Goal: Obtain resource: Download file/media

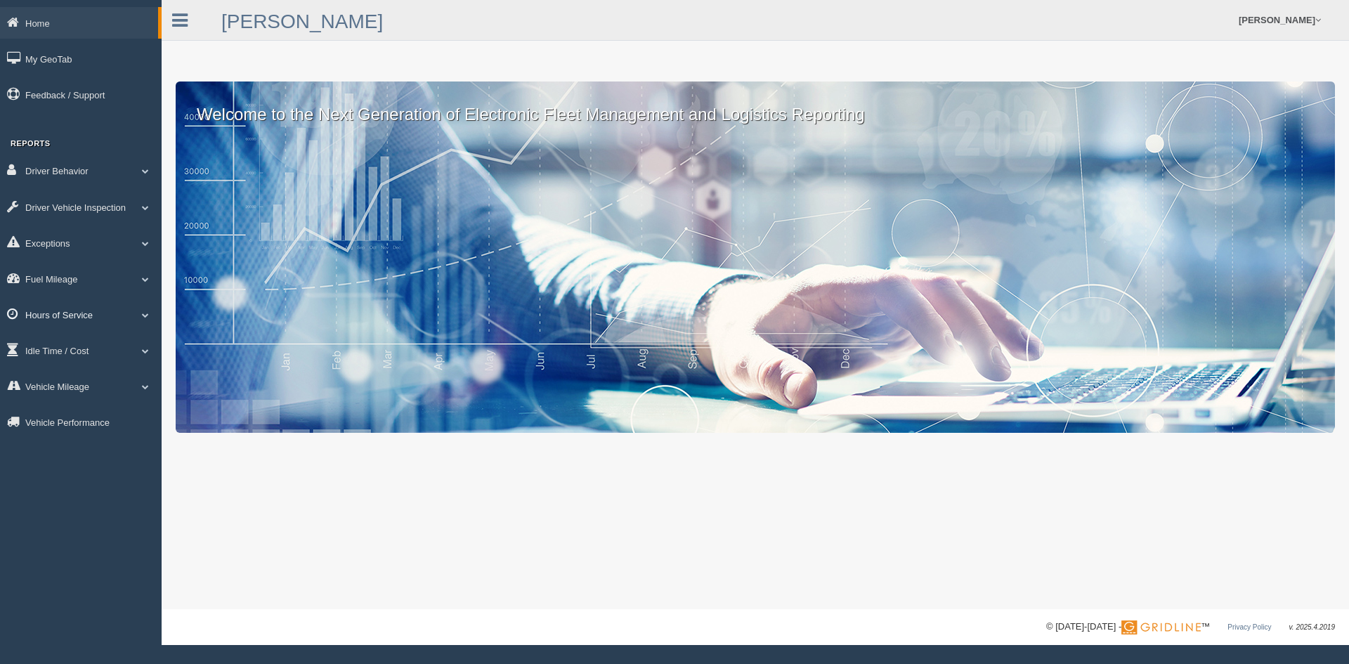
click at [100, 310] on link "Hours of Service" at bounding box center [81, 315] width 162 height 32
click at [97, 346] on link "HOS Violations" at bounding box center [91, 346] width 133 height 25
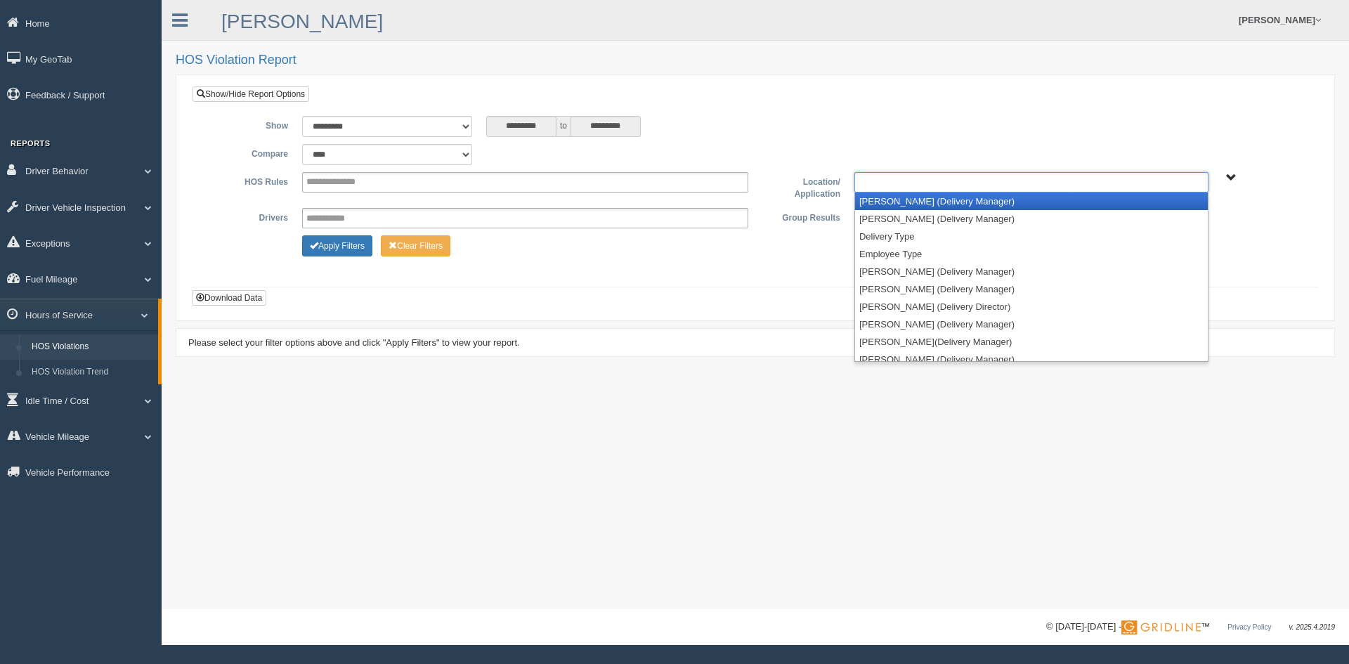
click at [1112, 181] on ul at bounding box center [1031, 182] width 354 height 20
click at [904, 203] on li "[PERSON_NAME] (Delivery Manager)" at bounding box center [1031, 202] width 353 height 18
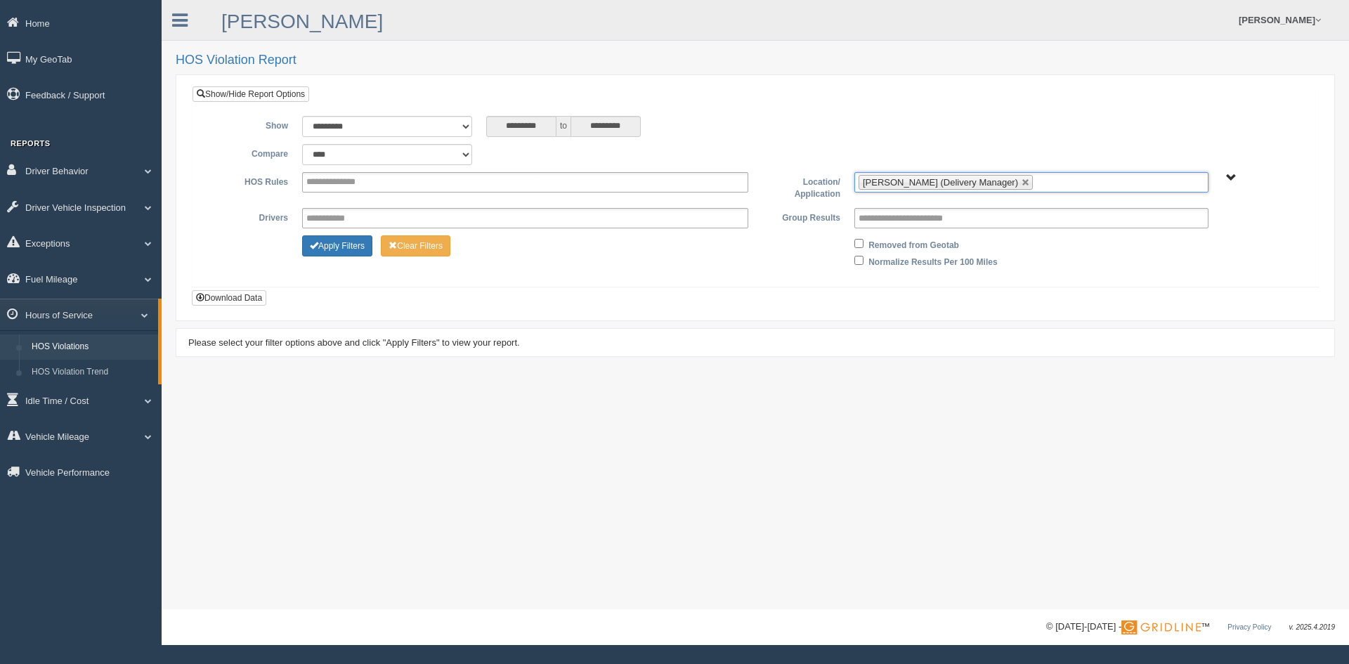
click at [1038, 181] on input "text" at bounding box center [1045, 183] width 18 height 18
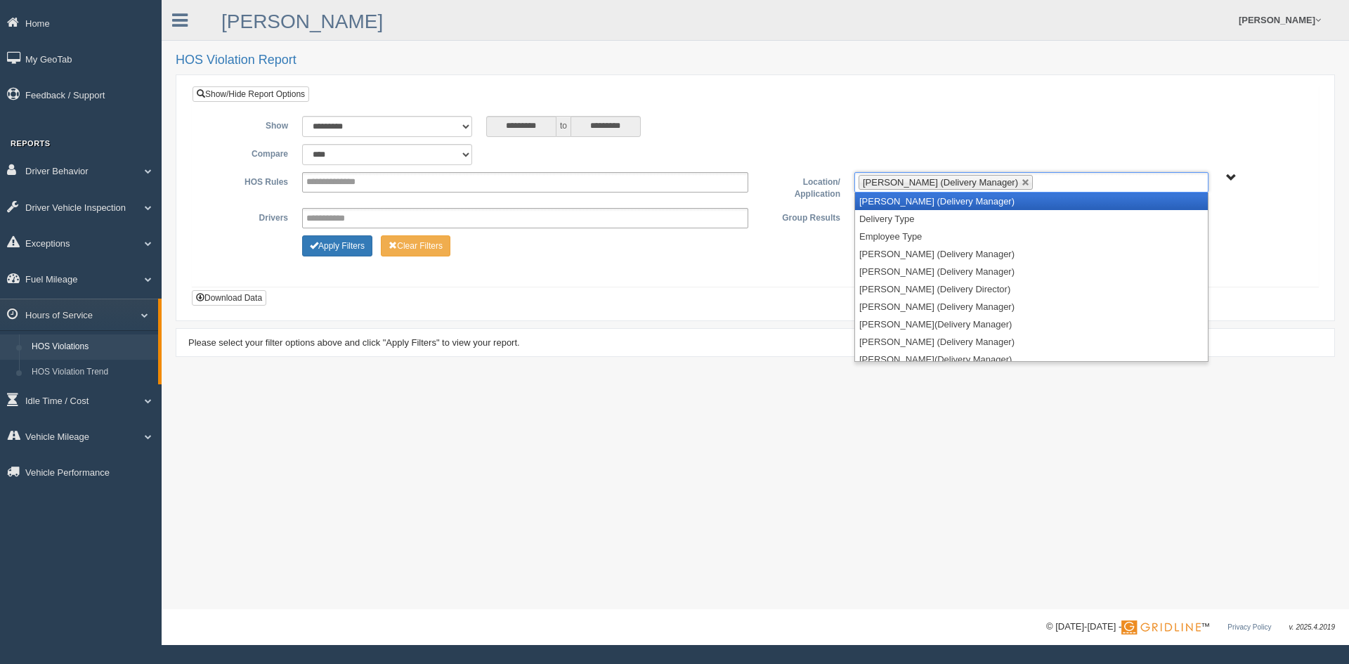
click at [934, 203] on li "Austin Smoak (Delivery Manager)" at bounding box center [1031, 202] width 353 height 18
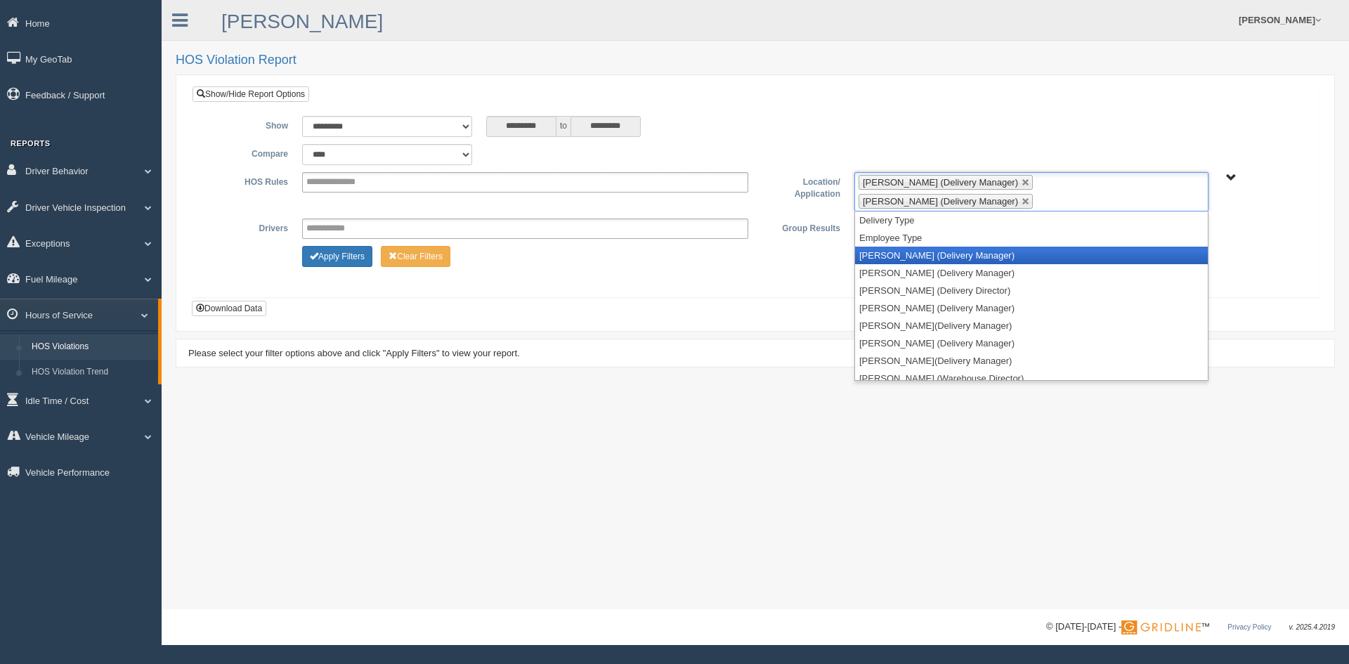
click at [931, 258] on li "John Heyer (Delivery Manager)" at bounding box center [1031, 256] width 353 height 18
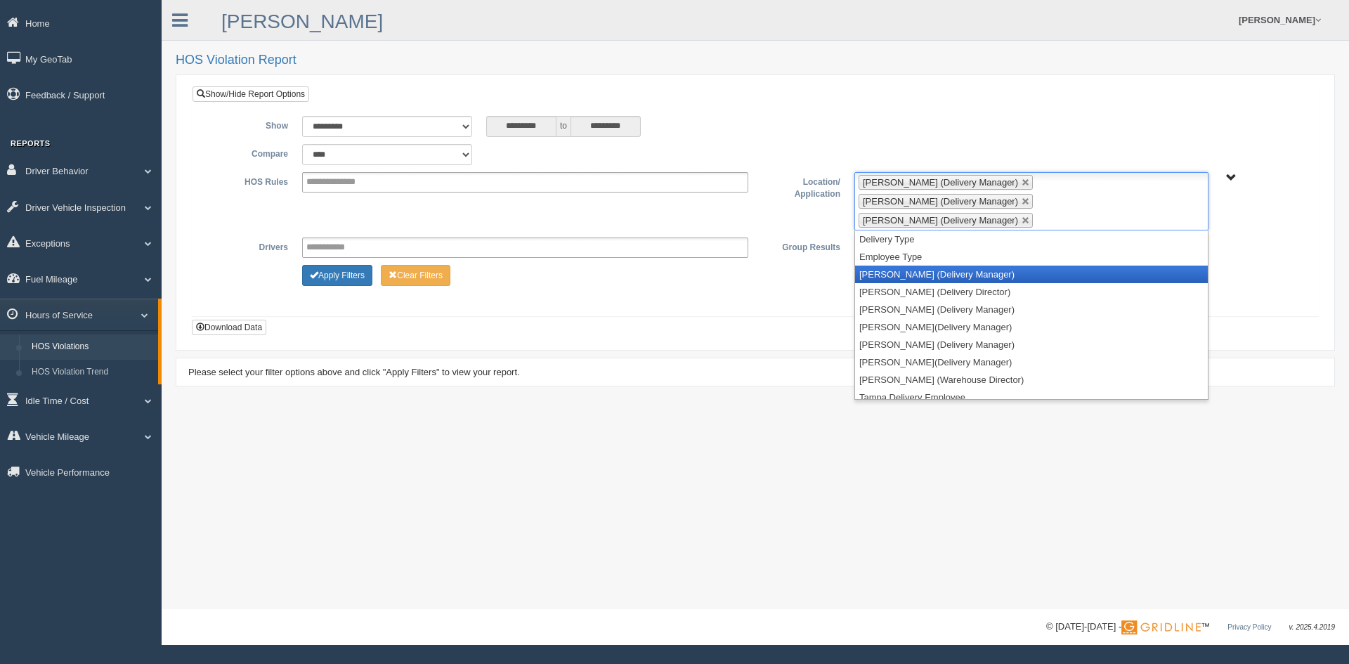
click at [916, 266] on li "Johnny Daugherty (Delivery Manager)" at bounding box center [1031, 275] width 353 height 18
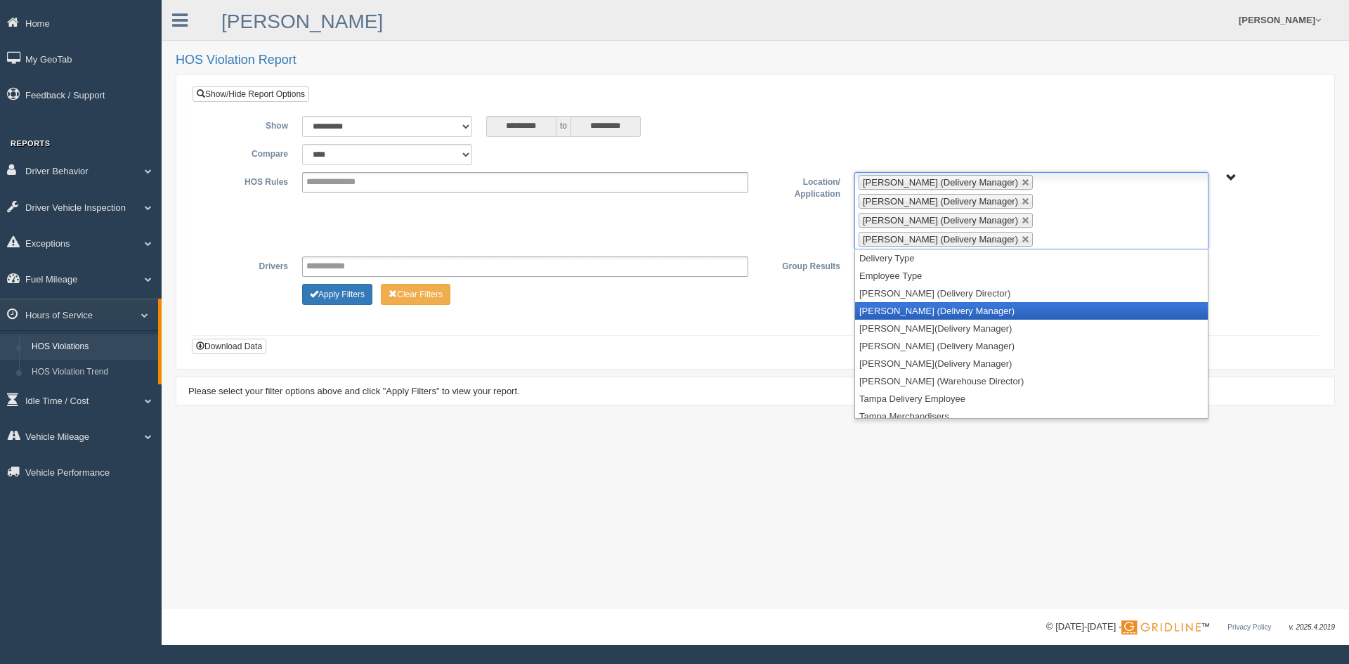
click at [915, 302] on li "Matt Sischo (Delivery Manager)" at bounding box center [1031, 311] width 353 height 18
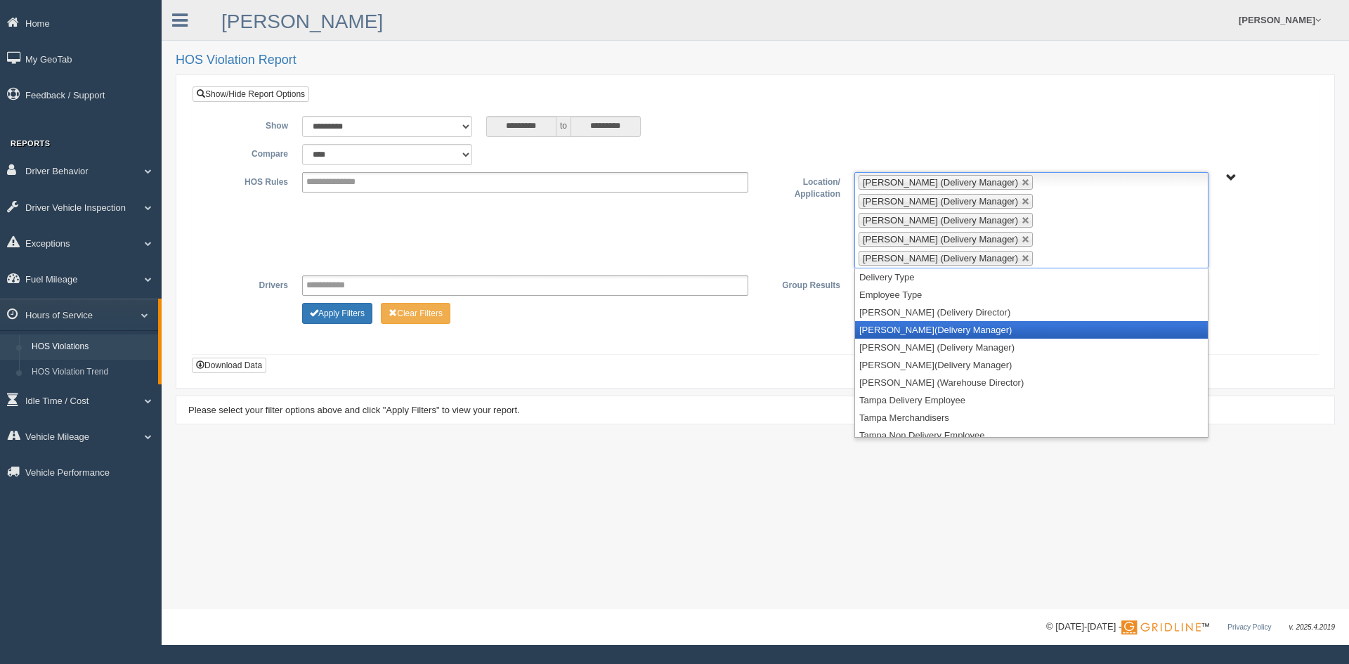
click at [910, 321] on li "Mitchell McElwain(Delivery Manager)" at bounding box center [1031, 330] width 353 height 18
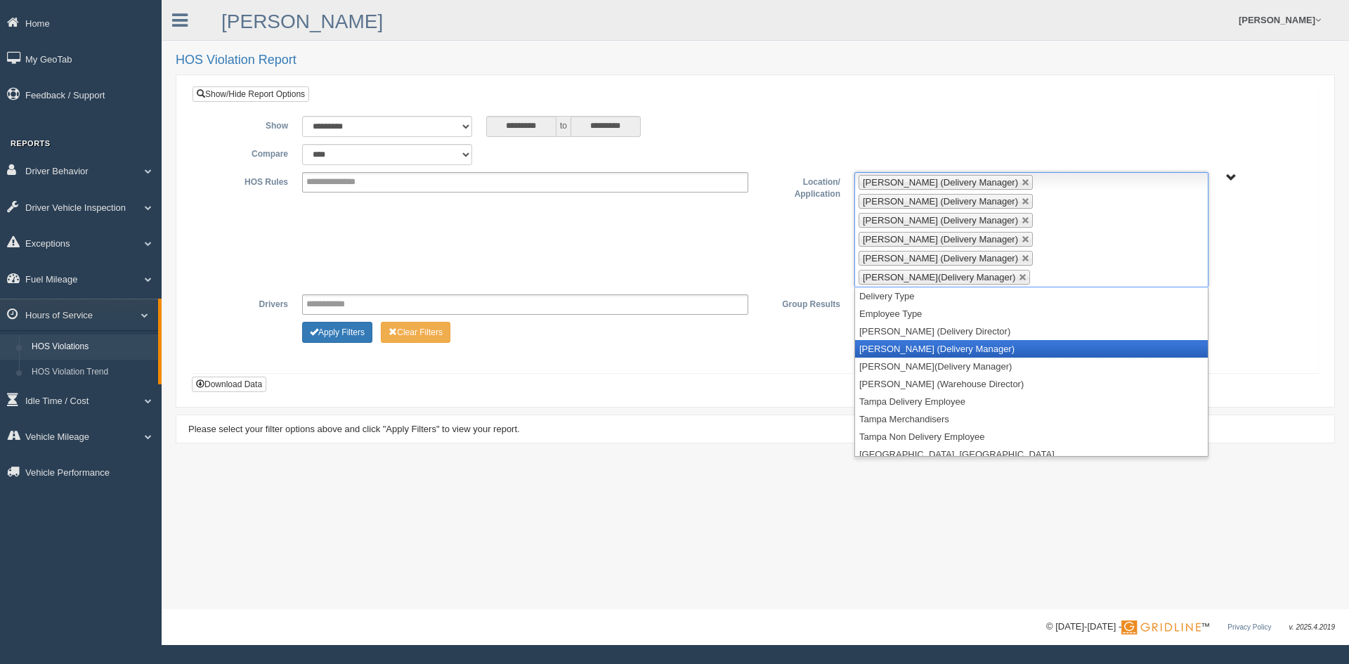
click at [908, 340] on li "[PERSON_NAME] (Delivery Manager)" at bounding box center [1031, 349] width 353 height 18
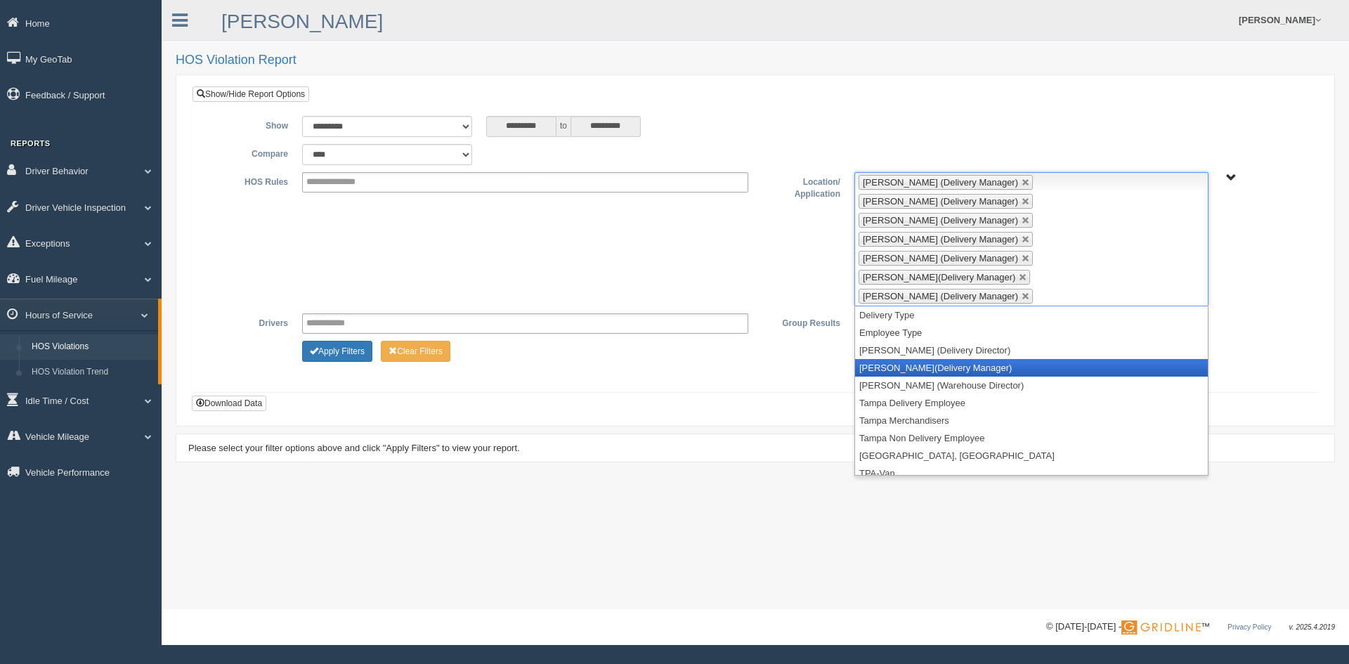
click at [906, 359] on li "[PERSON_NAME](Delivery Manager)" at bounding box center [1031, 368] width 353 height 18
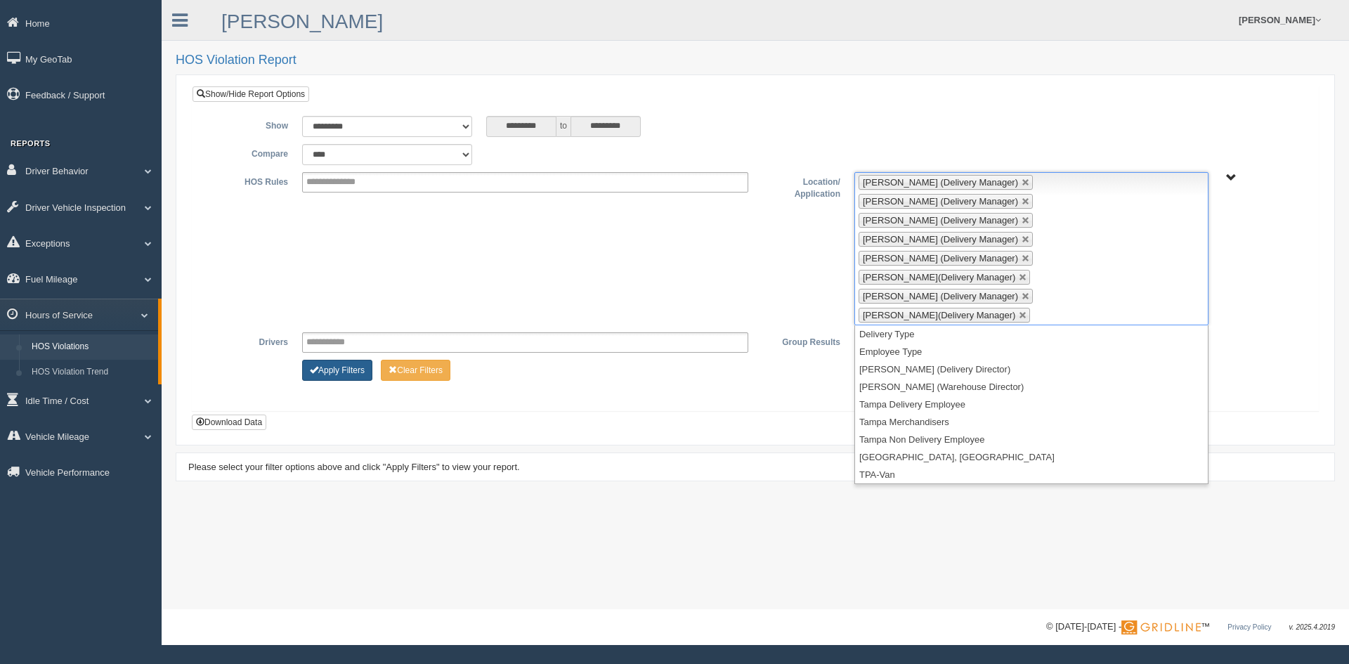
click at [346, 360] on button "Apply Filters" at bounding box center [337, 370] width 70 height 21
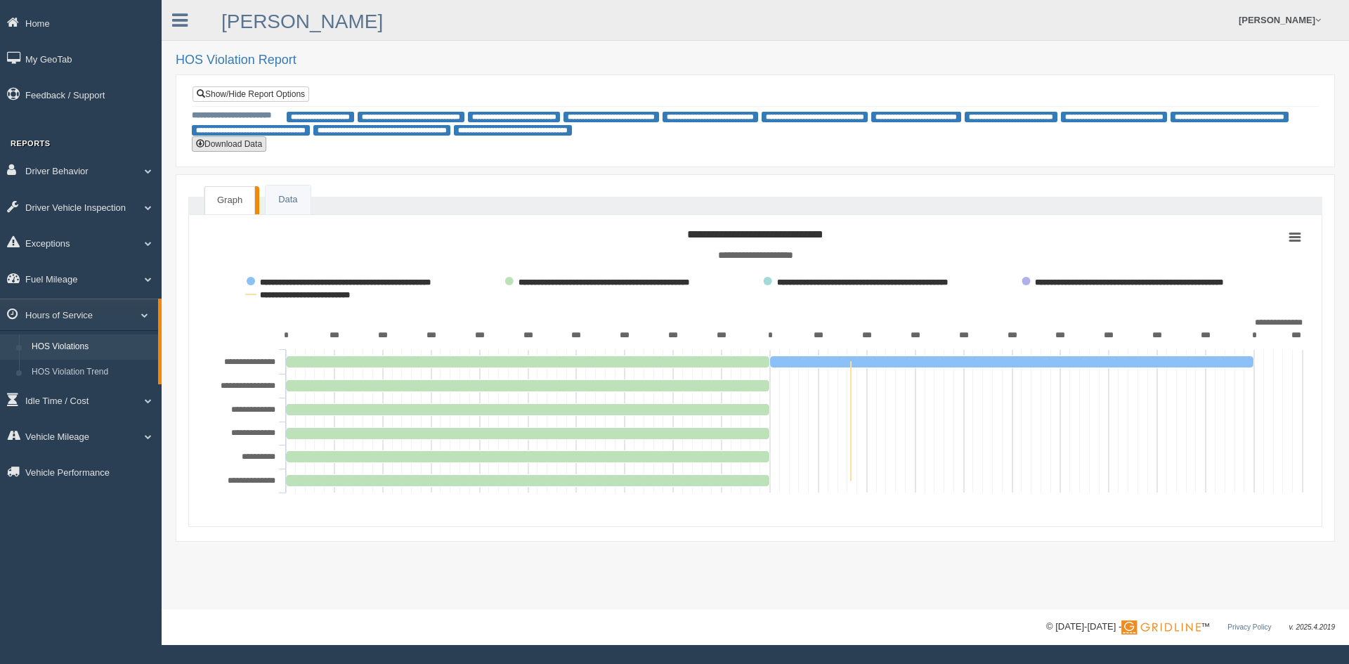
click at [223, 146] on button "Download Data" at bounding box center [229, 143] width 74 height 15
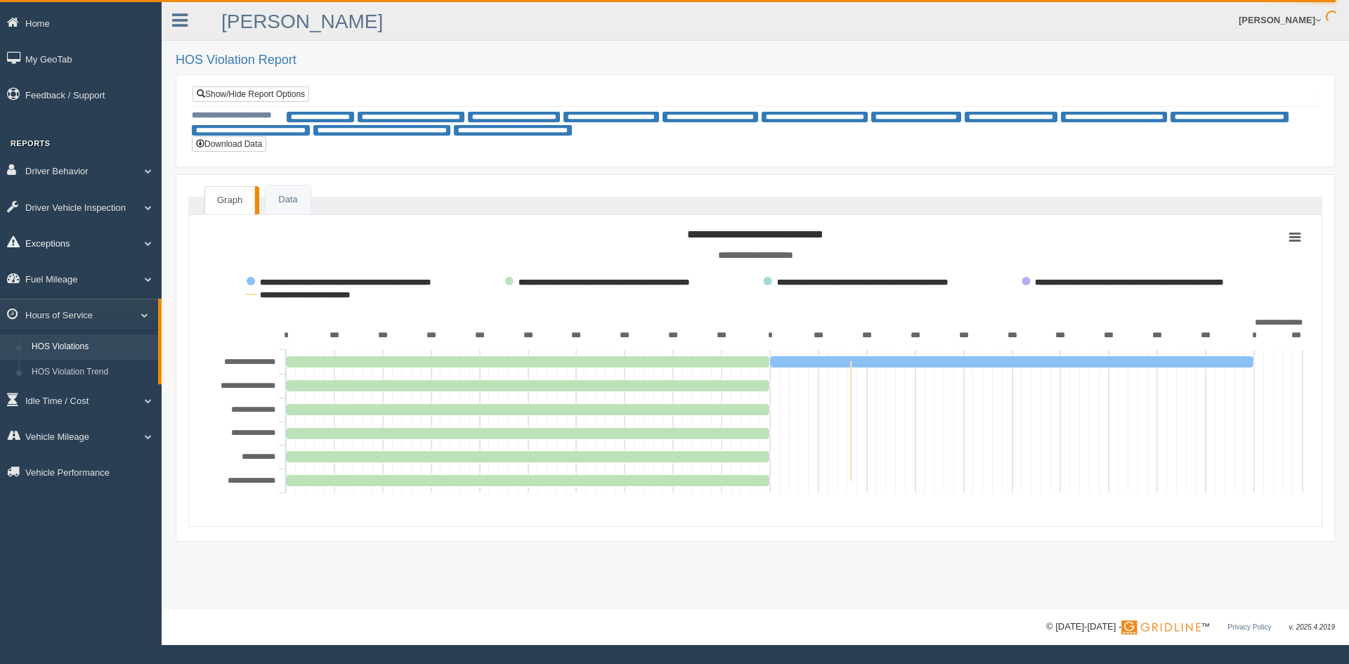
click at [100, 240] on link "Exceptions" at bounding box center [81, 243] width 162 height 32
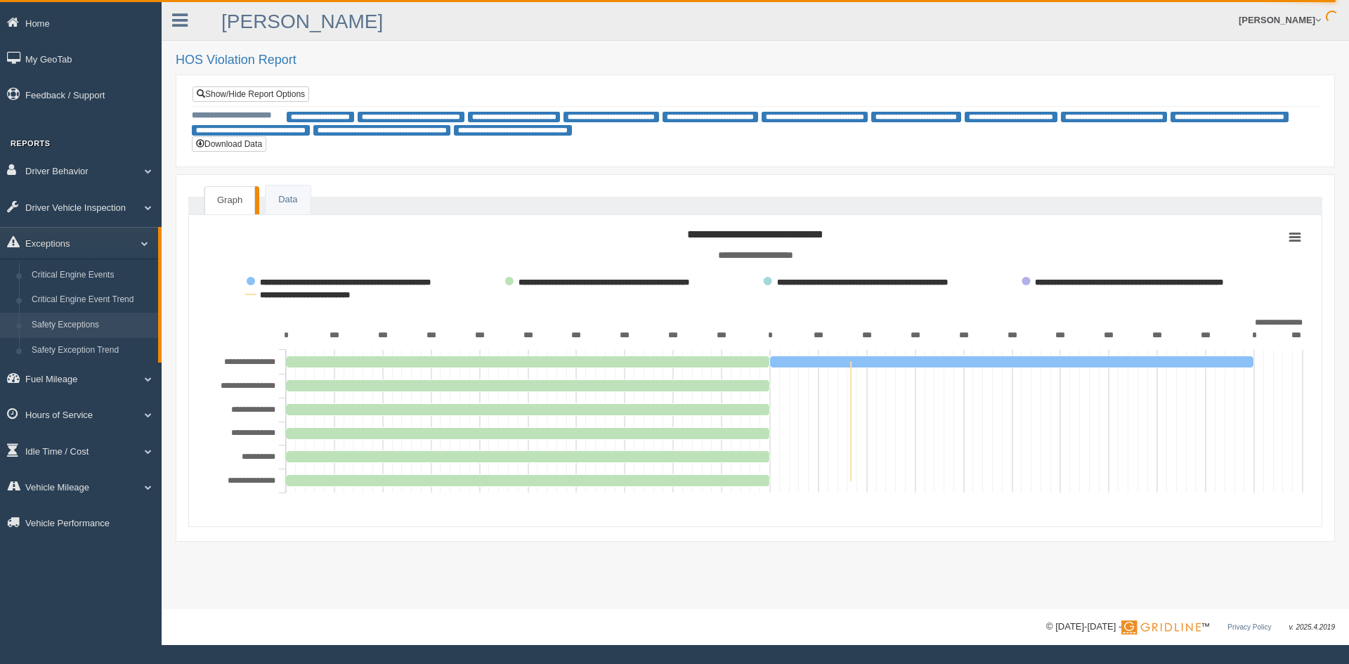
click at [96, 323] on link "Safety Exceptions" at bounding box center [91, 325] width 133 height 25
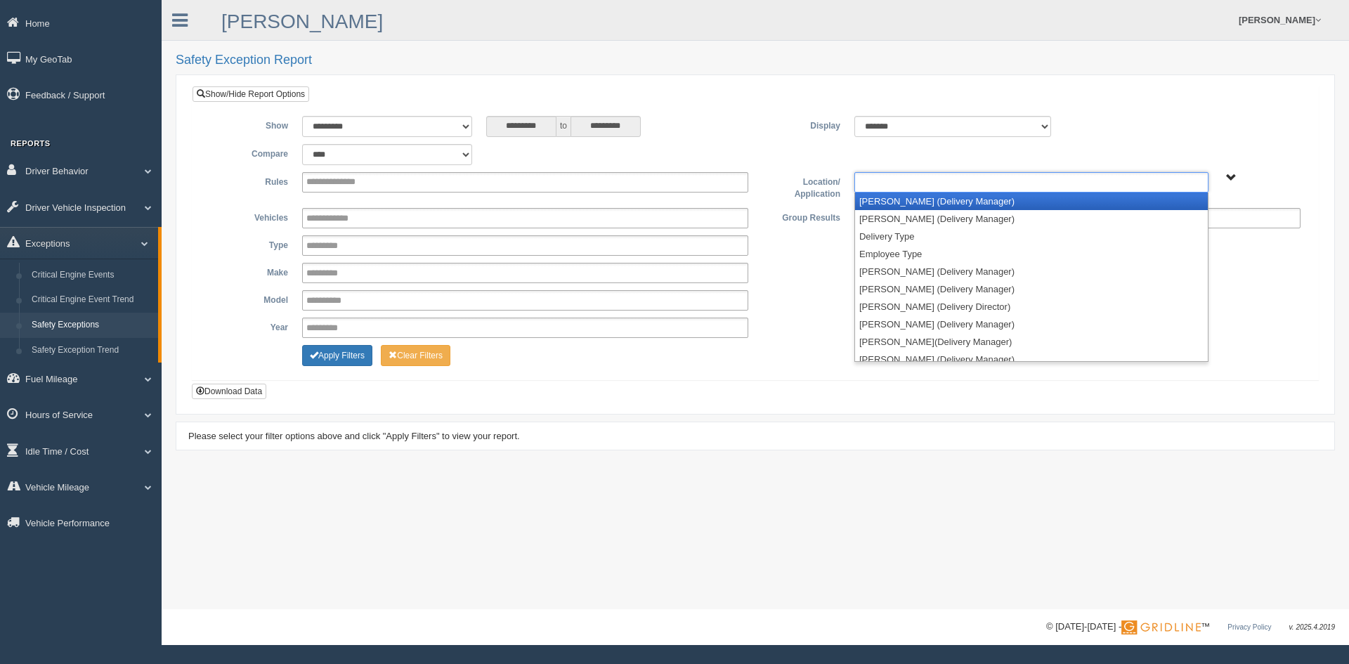
click at [939, 180] on ul at bounding box center [1031, 182] width 354 height 20
click at [931, 201] on li "[PERSON_NAME] (Delivery Manager)" at bounding box center [1031, 202] width 353 height 18
click at [927, 201] on li "[PERSON_NAME] (Delivery Manager)" at bounding box center [1031, 202] width 353 height 18
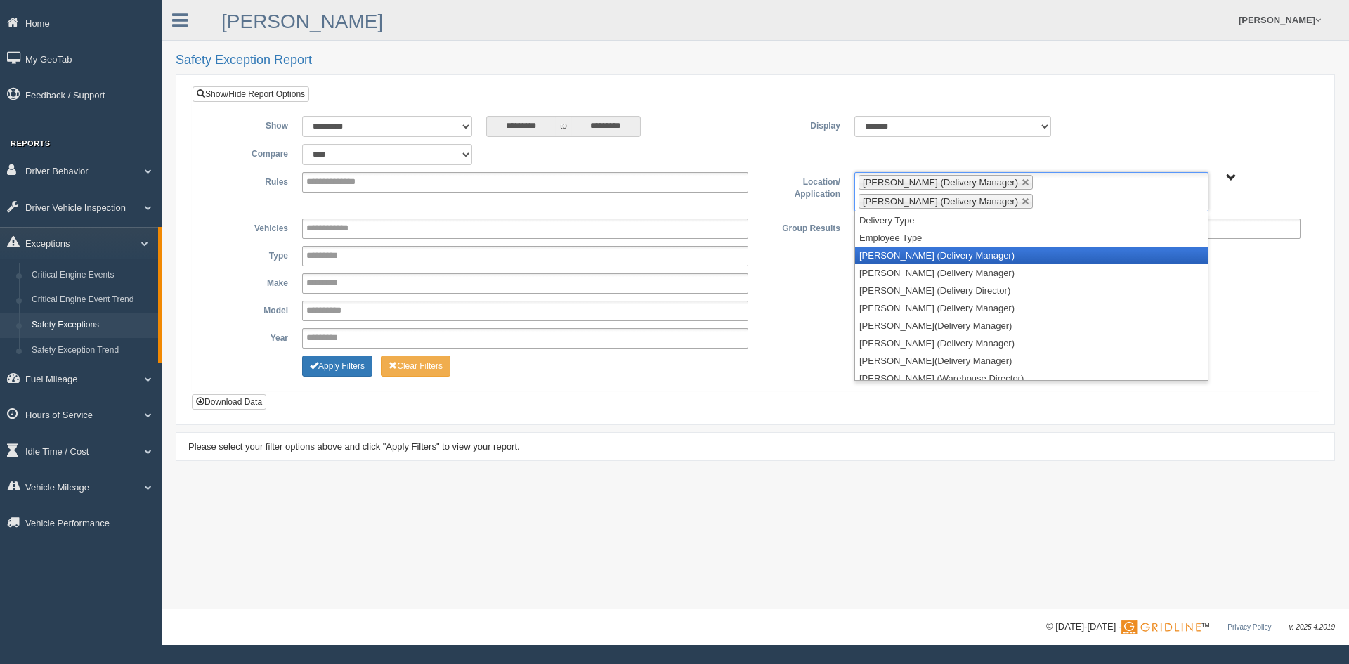
click at [920, 252] on li "[PERSON_NAME] (Delivery Manager)" at bounding box center [1031, 256] width 353 height 18
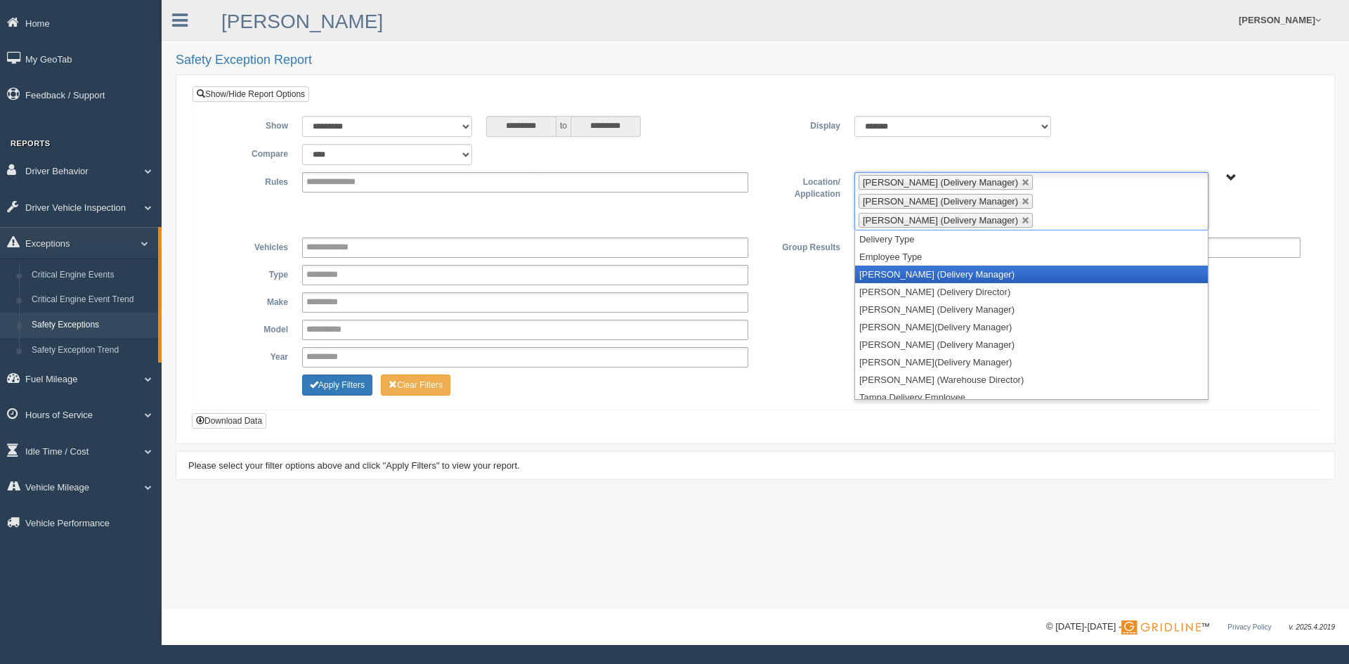
click at [917, 266] on li "[PERSON_NAME] (Delivery Manager)" at bounding box center [1031, 275] width 353 height 18
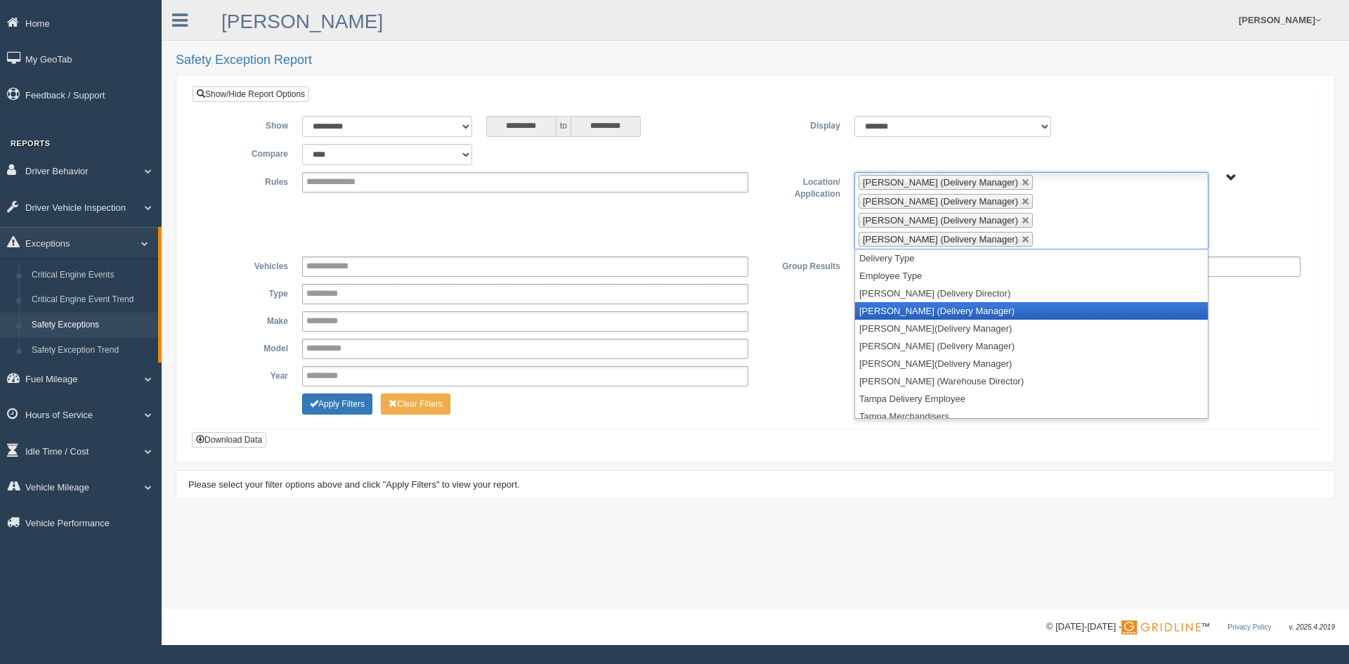
click at [917, 302] on li "[PERSON_NAME] (Delivery Manager)" at bounding box center [1031, 311] width 353 height 18
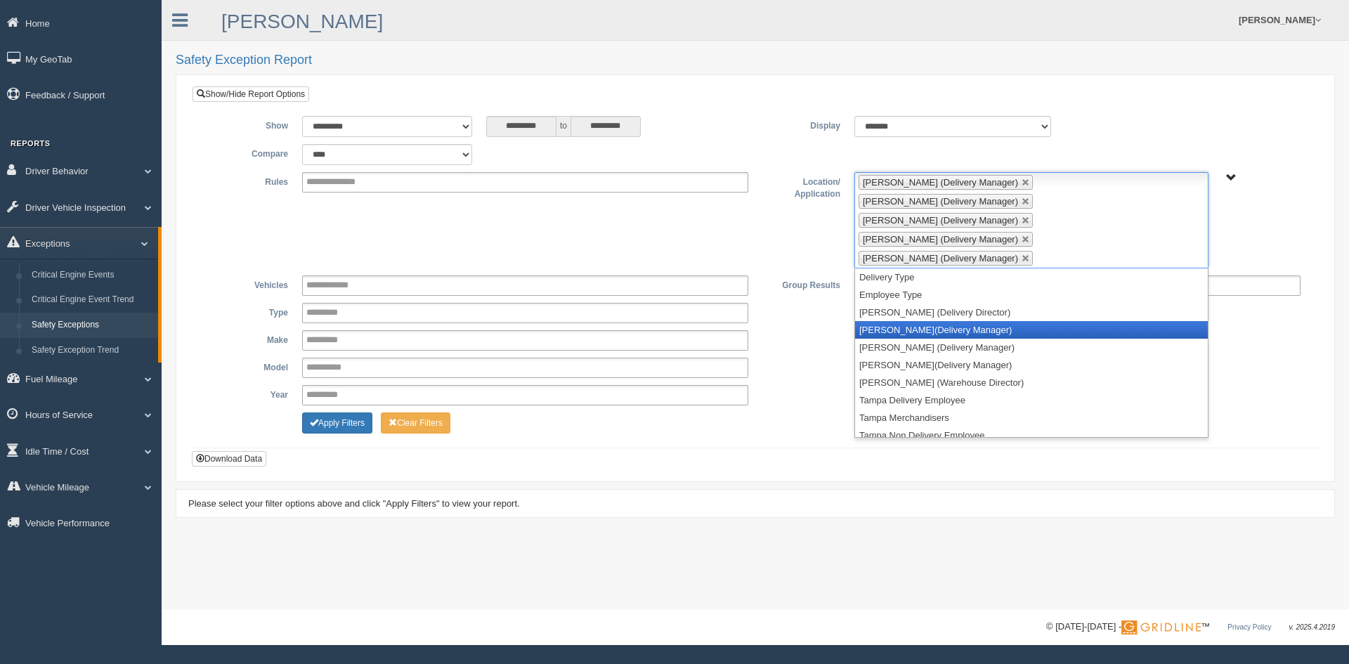
click at [910, 321] on li "[PERSON_NAME](Delivery Manager)" at bounding box center [1031, 330] width 353 height 18
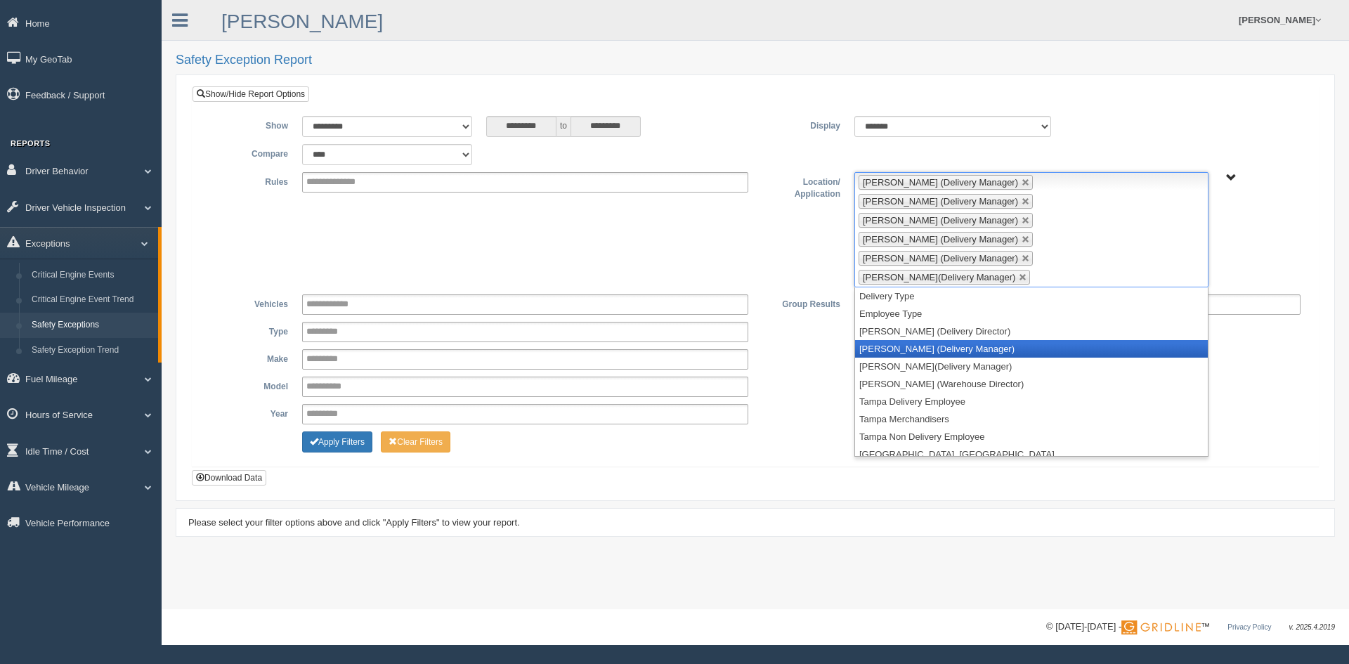
click at [906, 340] on li "[PERSON_NAME] (Delivery Manager)" at bounding box center [1031, 349] width 353 height 18
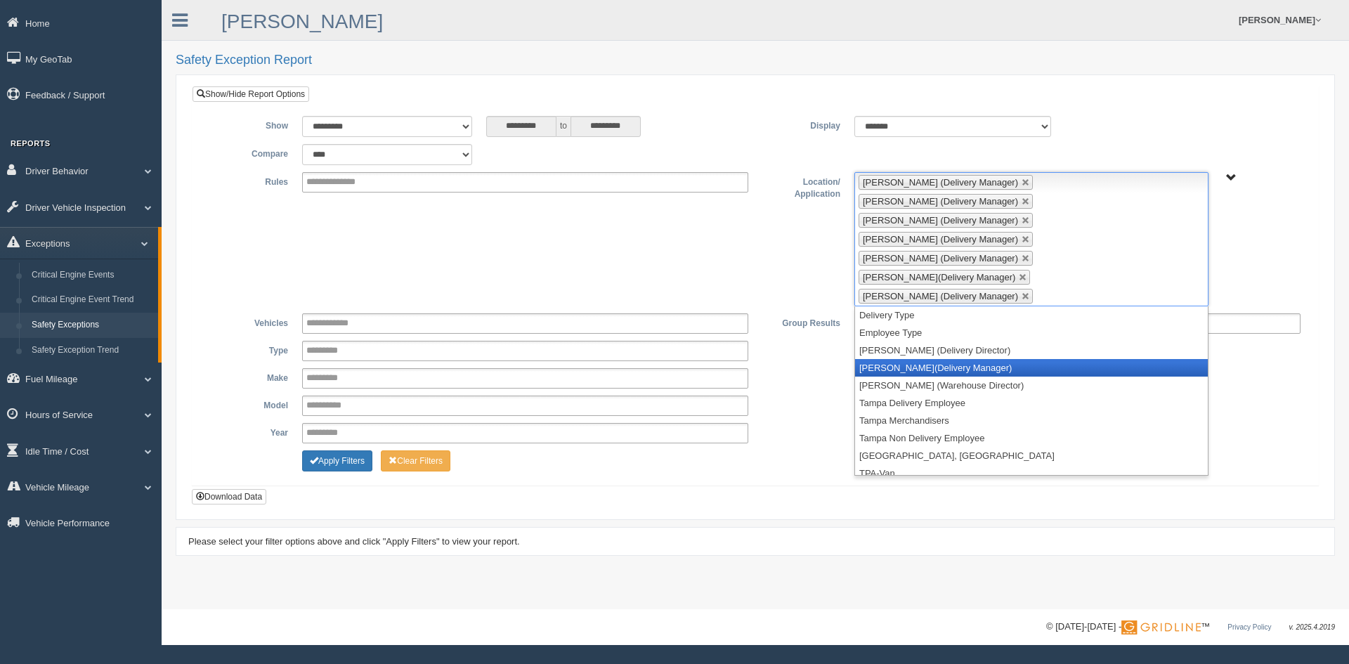
click at [905, 359] on li "[PERSON_NAME](Delivery Manager)" at bounding box center [1031, 368] width 353 height 18
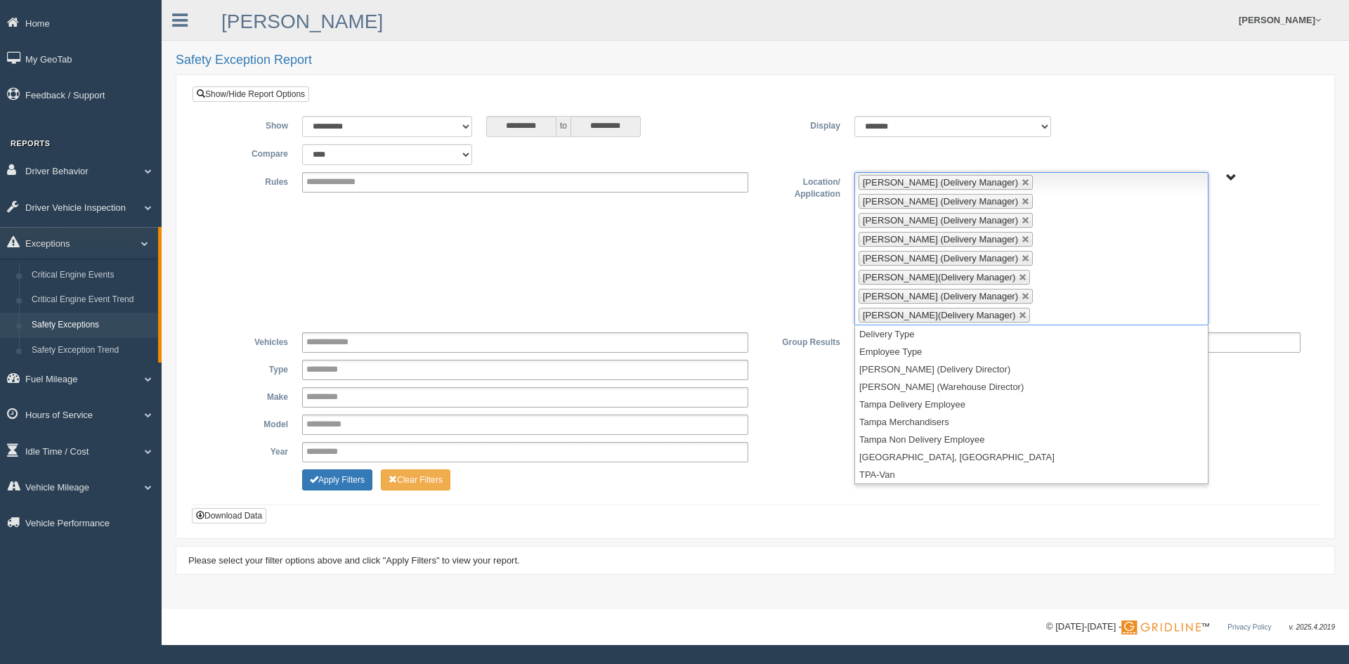
click at [837, 387] on div "**********" at bounding box center [755, 397] width 1104 height 20
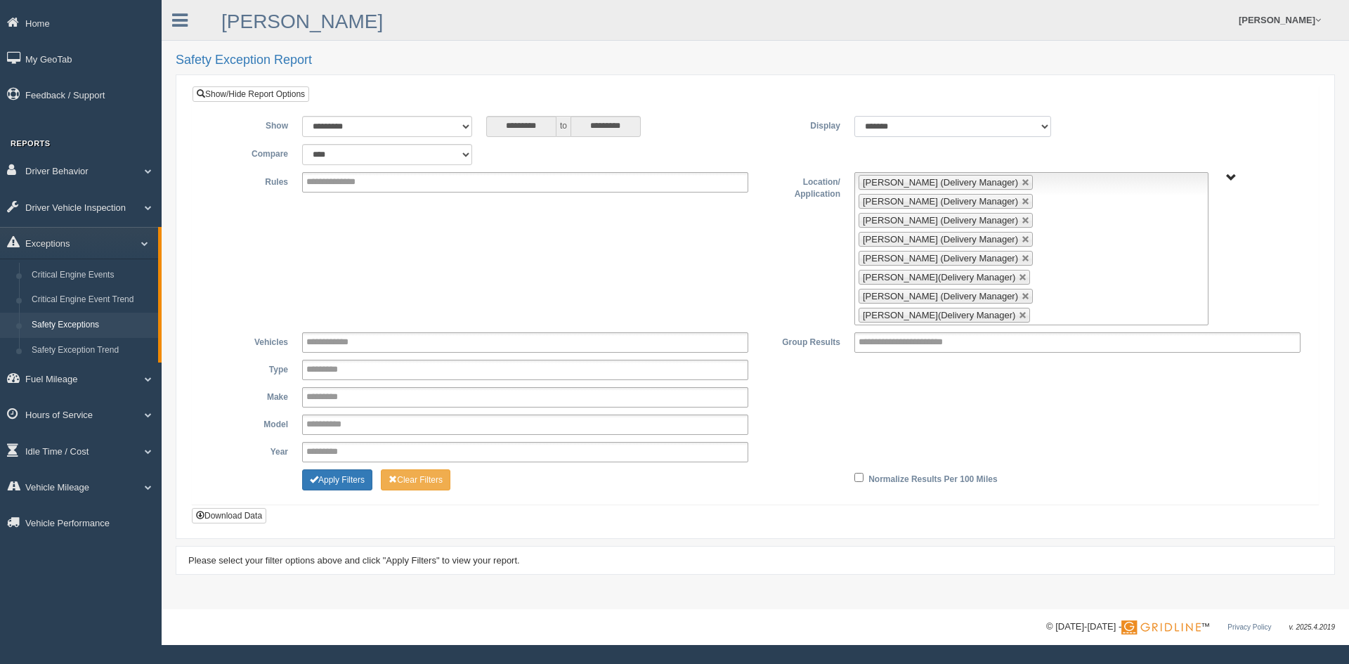
click at [1027, 127] on select "******* ******" at bounding box center [952, 126] width 197 height 21
select select "**"
click at [854, 116] on select "******* ******" at bounding box center [952, 126] width 197 height 21
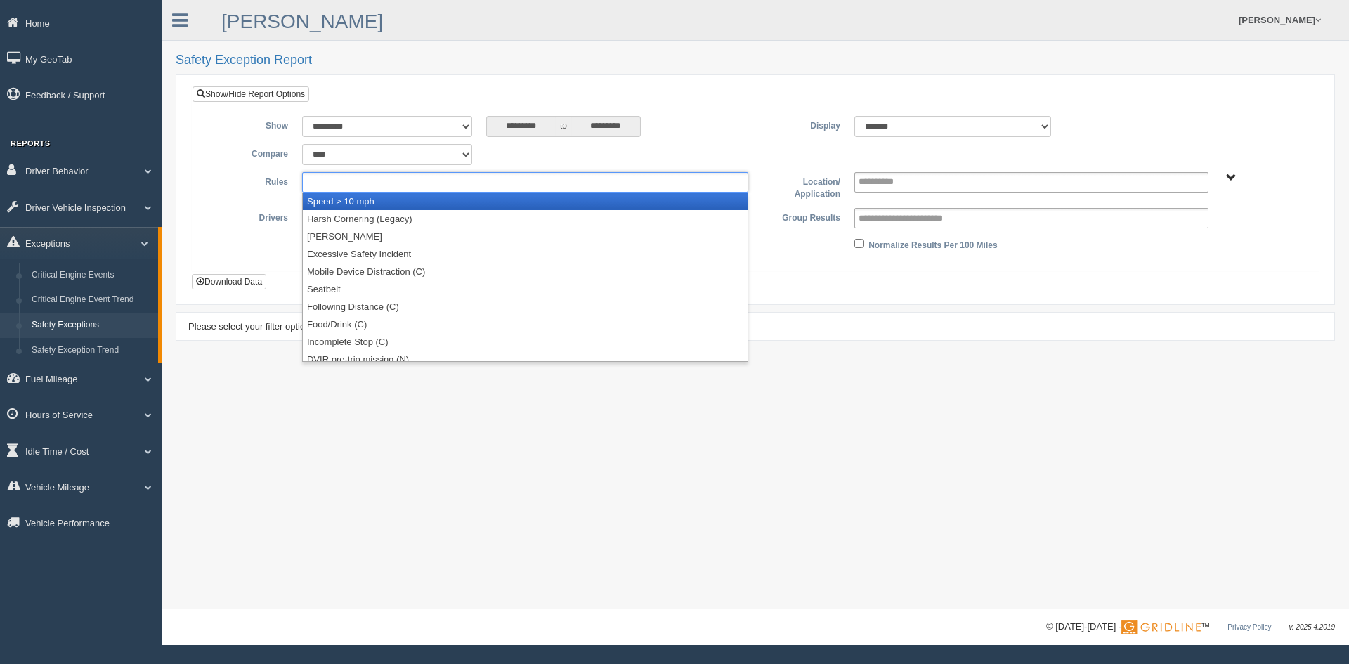
click at [365, 186] on input "text" at bounding box center [343, 183] width 75 height 18
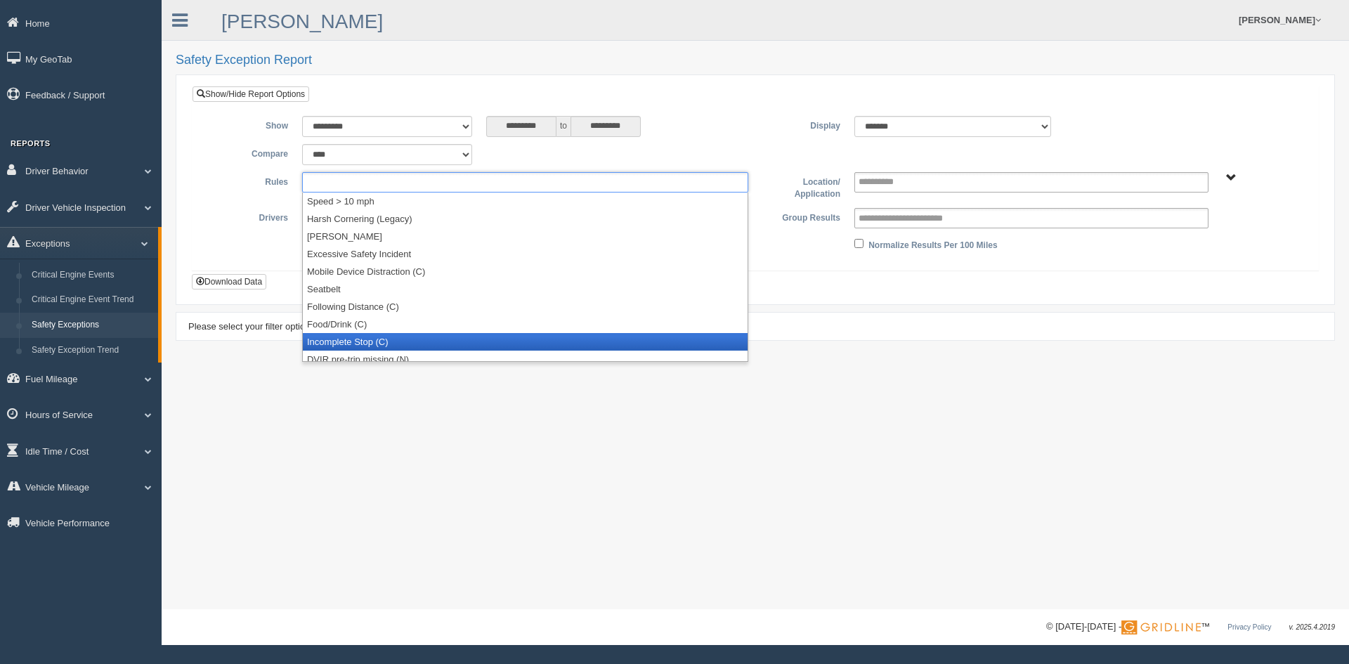
scroll to position [7, 0]
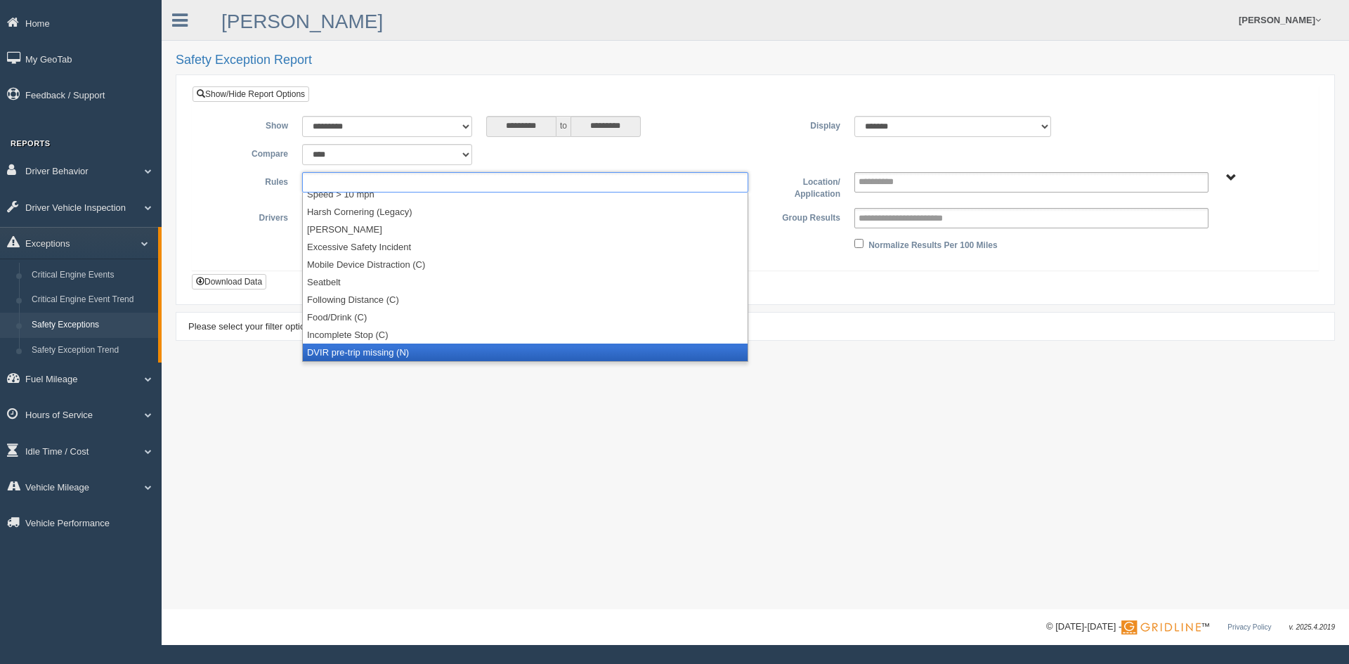
click at [355, 356] on li "DVIR pre-trip missing (N)" at bounding box center [525, 353] width 445 height 18
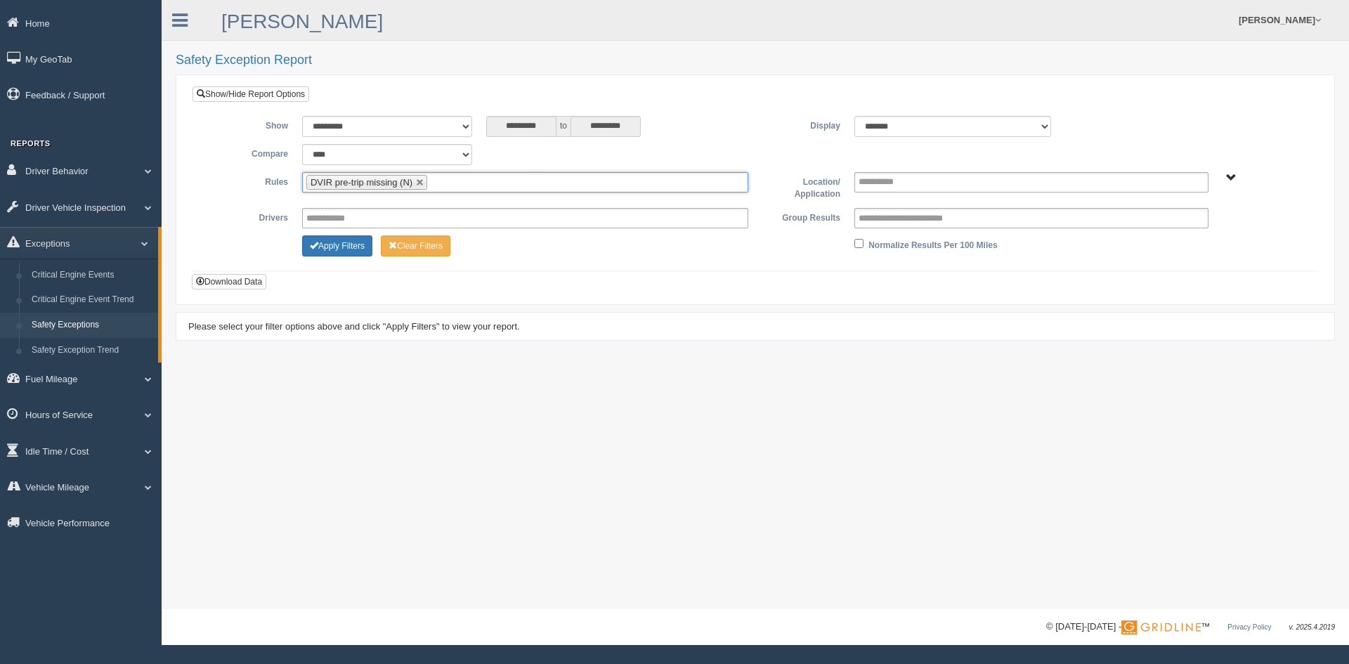
click at [450, 181] on ul "DVIR pre-trip missing (N)" at bounding box center [525, 182] width 446 height 20
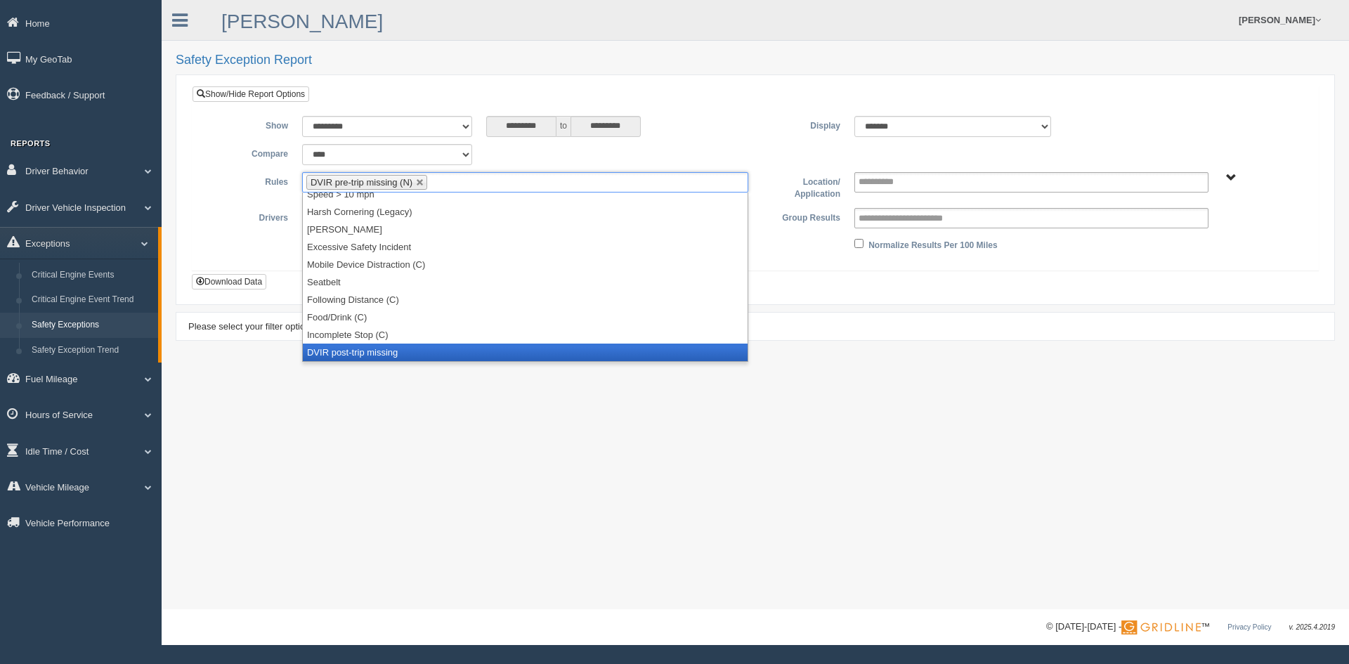
click at [398, 350] on li "DVIR post-trip missing" at bounding box center [525, 353] width 445 height 18
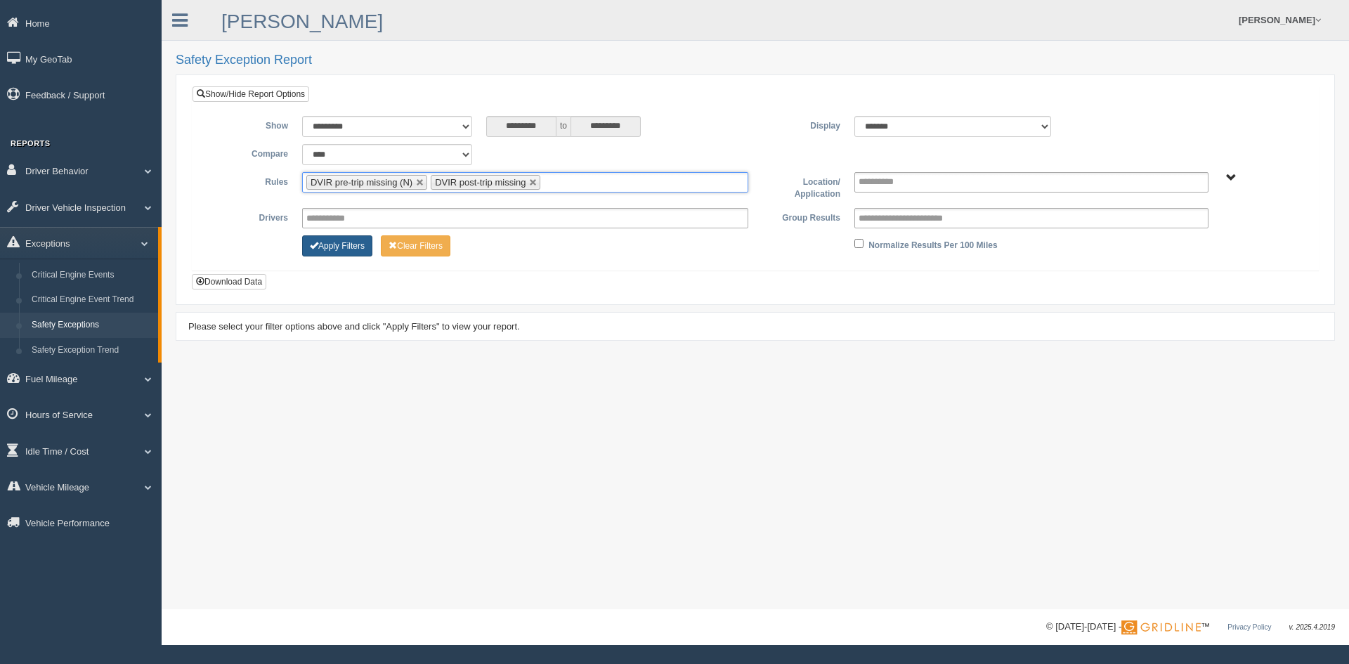
click at [328, 242] on button "Apply Filters" at bounding box center [337, 245] width 70 height 21
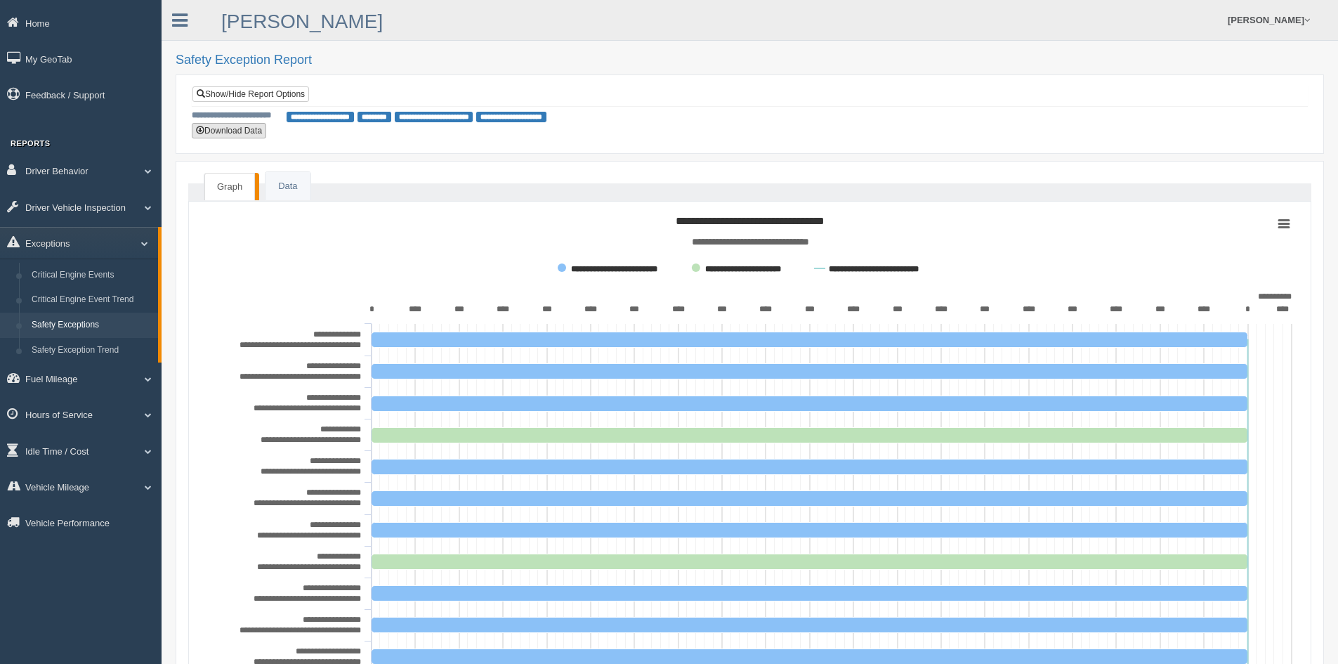
click at [248, 131] on button "Download Data" at bounding box center [229, 130] width 74 height 15
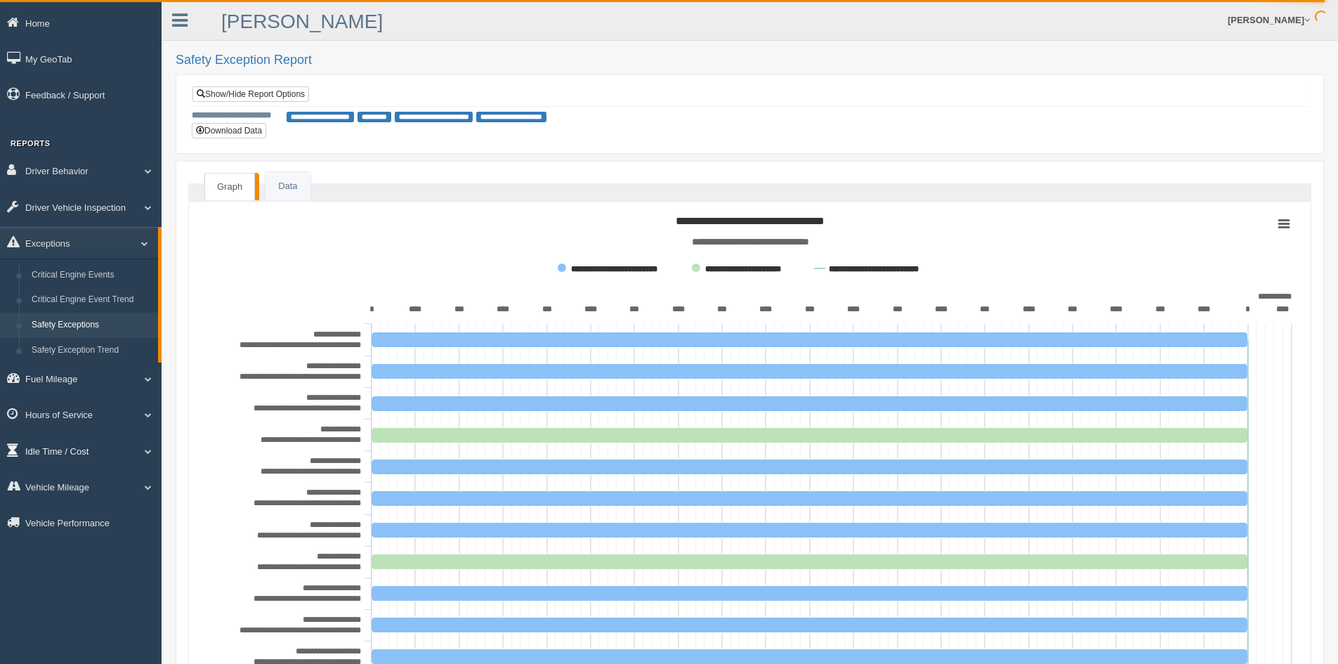
click at [68, 446] on link "Idle Time / Cost" at bounding box center [81, 451] width 162 height 32
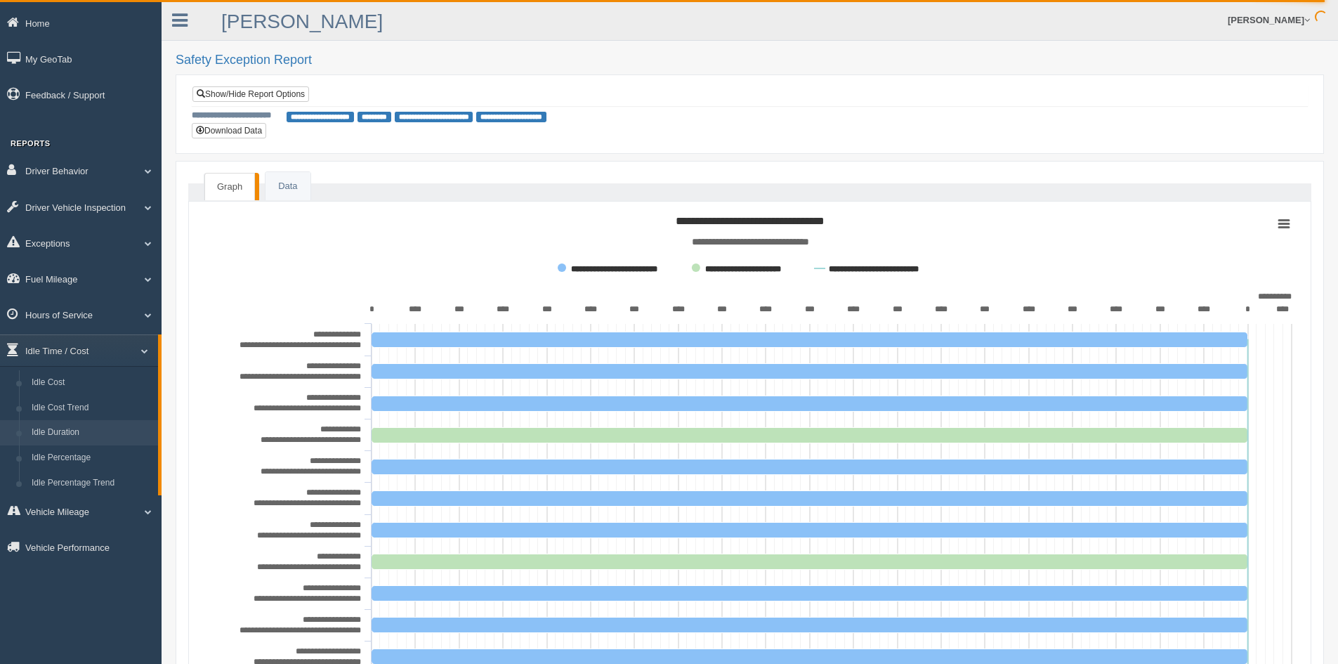
click at [68, 431] on link "Idle Duration" at bounding box center [91, 432] width 133 height 25
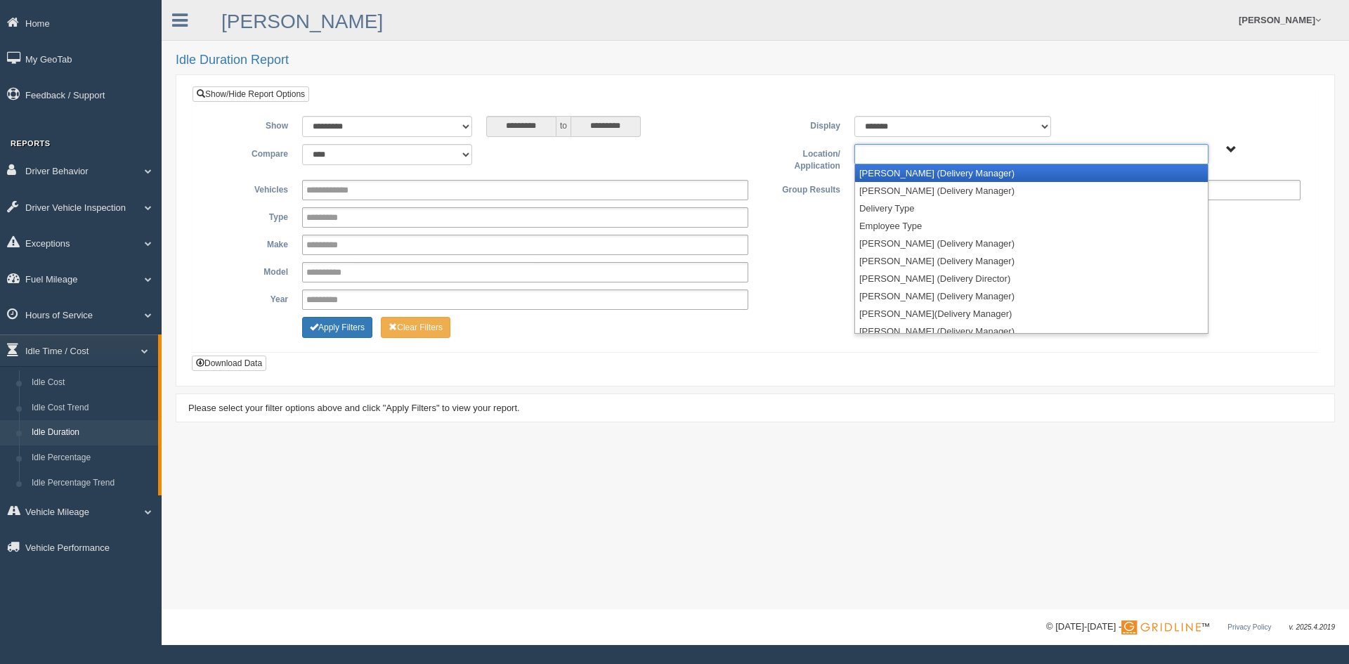
click at [1083, 159] on ul at bounding box center [1031, 154] width 354 height 20
click at [946, 169] on li "[PERSON_NAME] (Delivery Manager)" at bounding box center [1031, 173] width 353 height 18
click at [940, 171] on li "[PERSON_NAME] (Delivery Manager)" at bounding box center [1031, 173] width 353 height 18
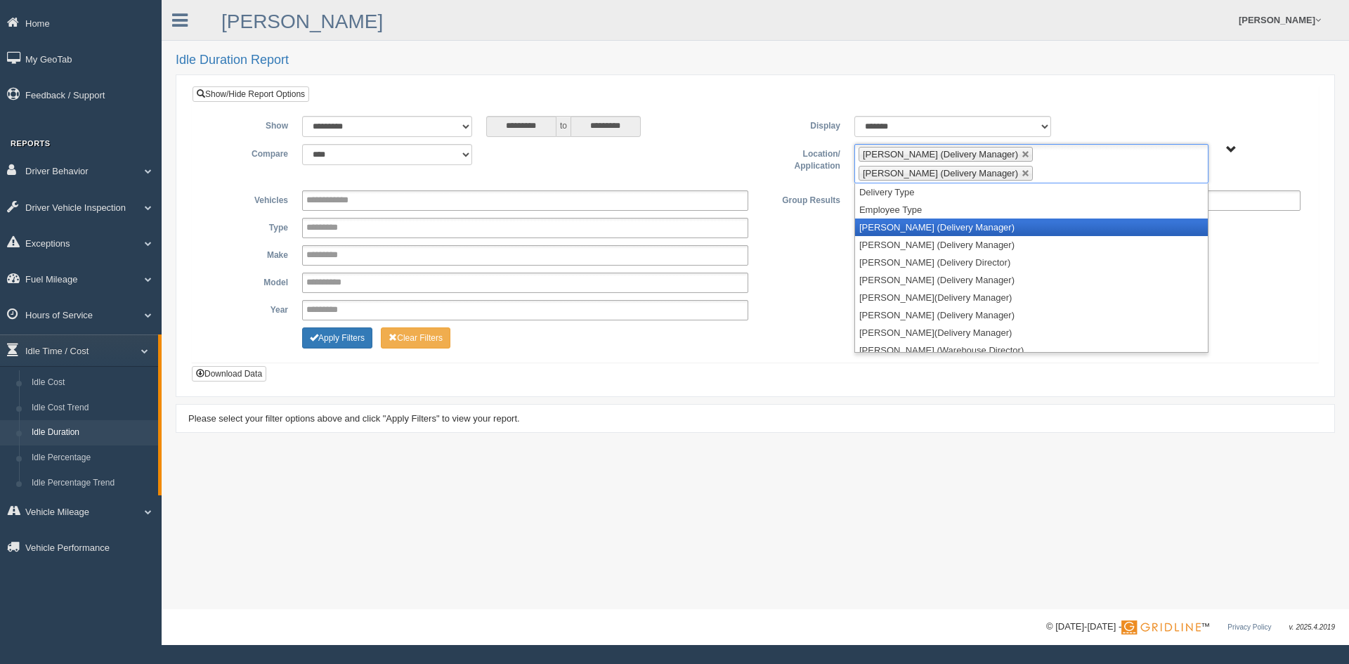
click at [916, 227] on li "[PERSON_NAME] (Delivery Manager)" at bounding box center [1031, 227] width 353 height 18
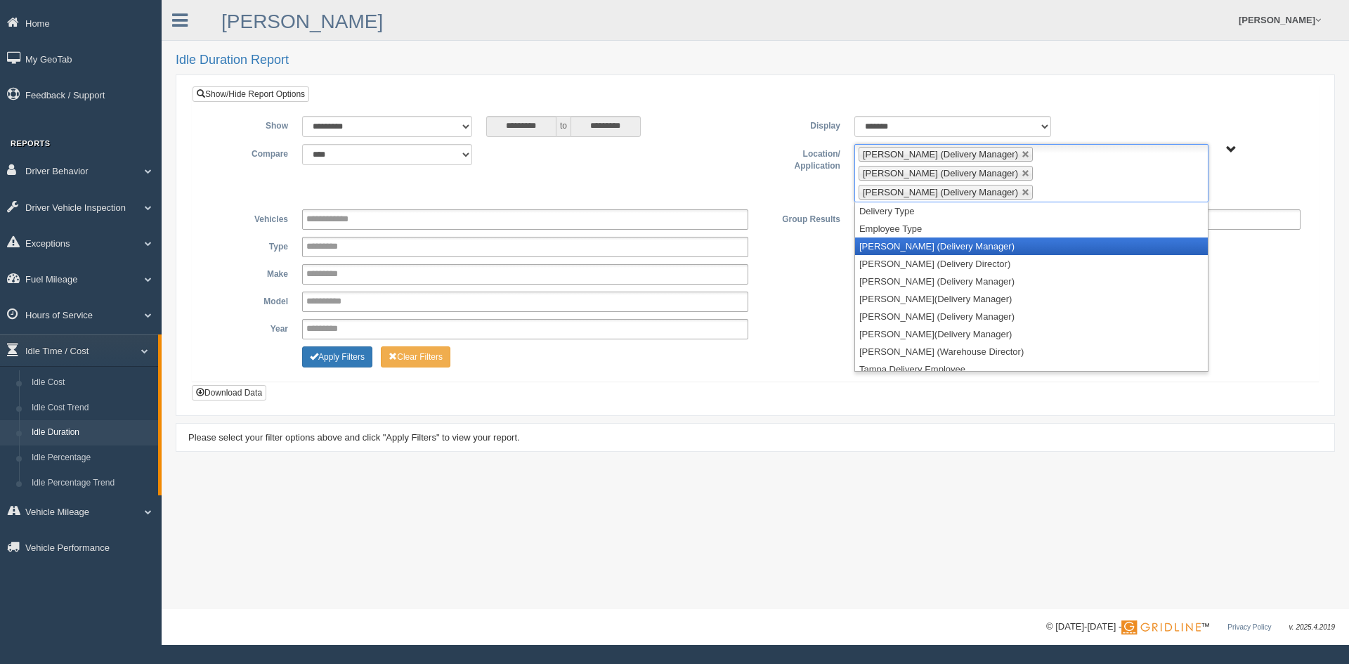
click at [911, 237] on li "[PERSON_NAME] (Delivery Manager)" at bounding box center [1031, 246] width 353 height 18
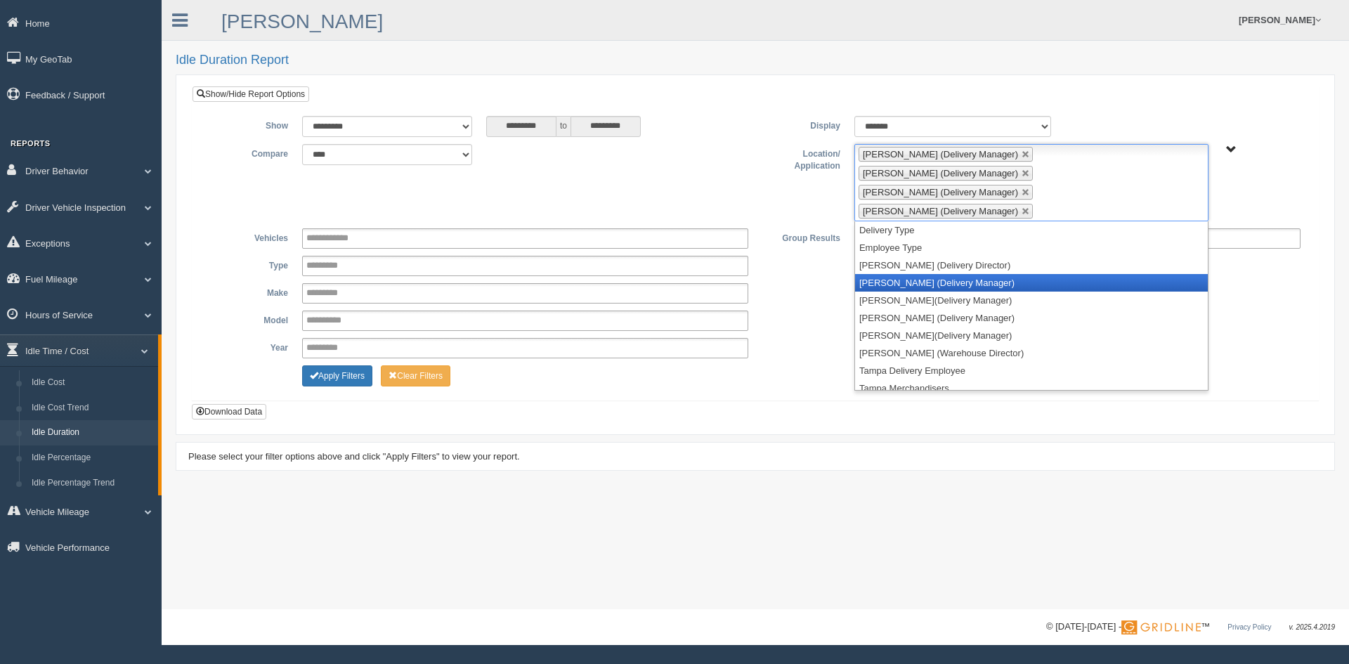
click at [908, 274] on li "[PERSON_NAME] (Delivery Manager)" at bounding box center [1031, 283] width 353 height 18
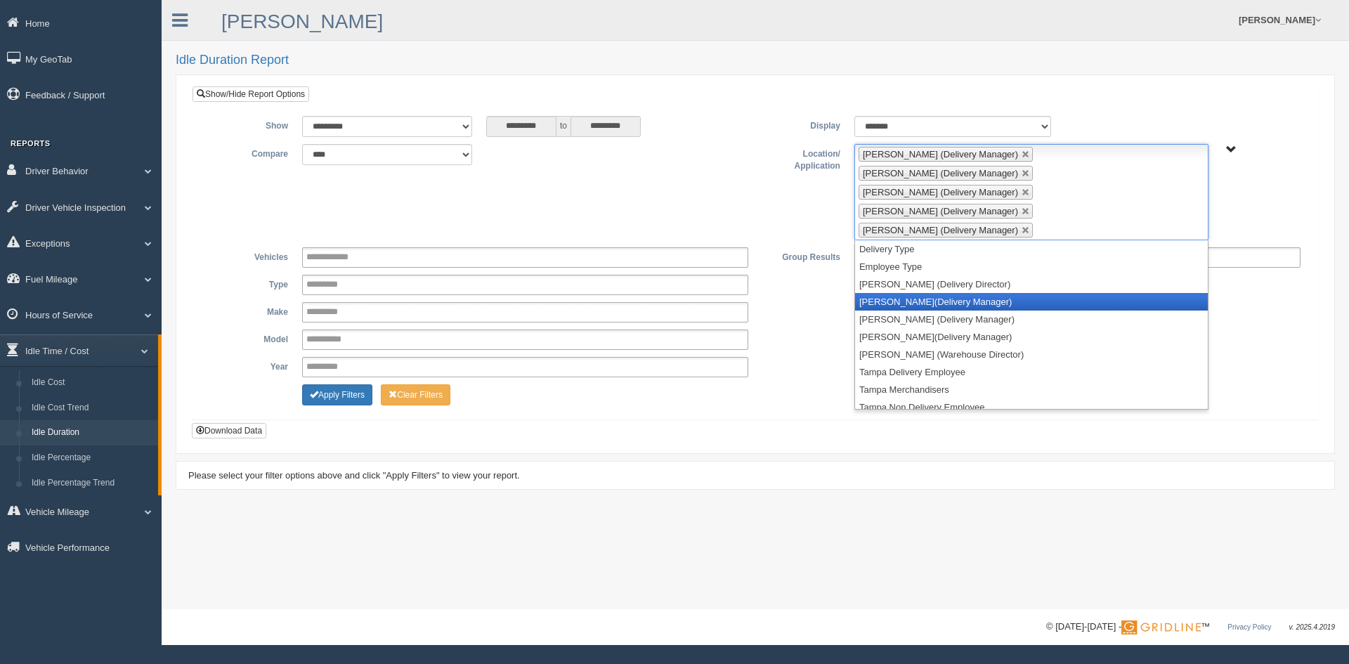
click at [909, 293] on li "[PERSON_NAME](Delivery Manager)" at bounding box center [1031, 302] width 353 height 18
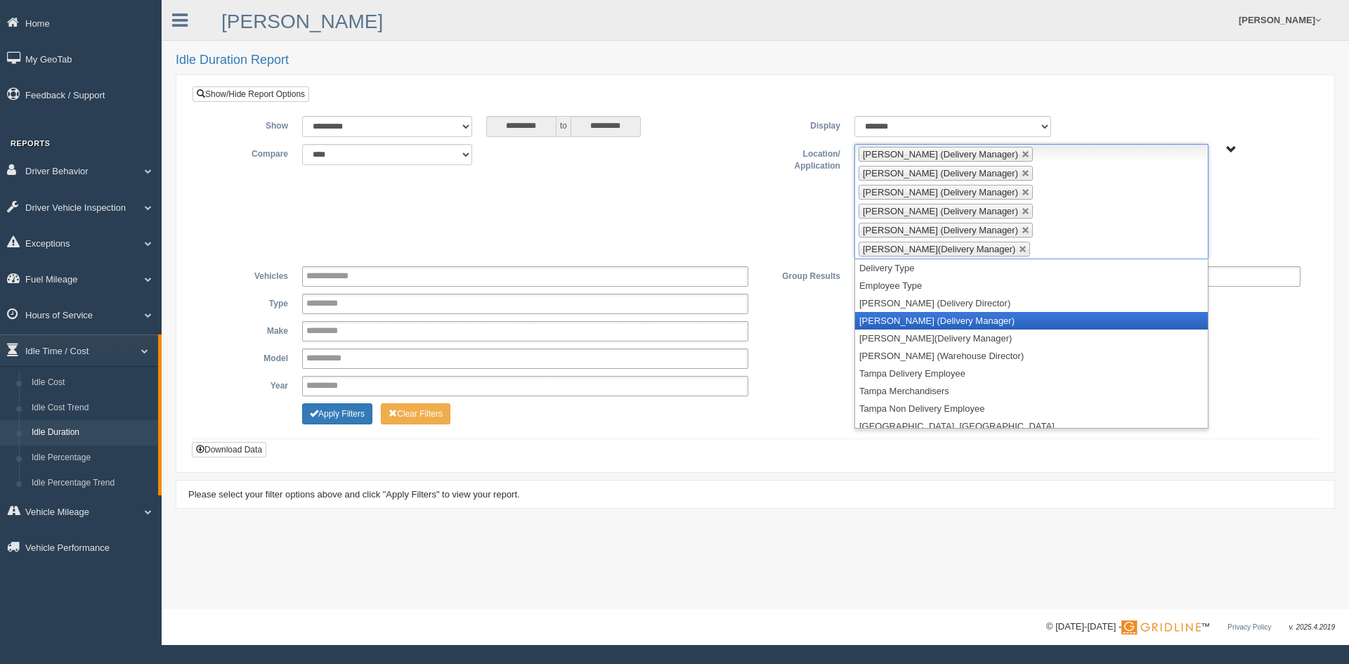
click at [907, 312] on li "[PERSON_NAME] (Delivery Manager)" at bounding box center [1031, 321] width 353 height 18
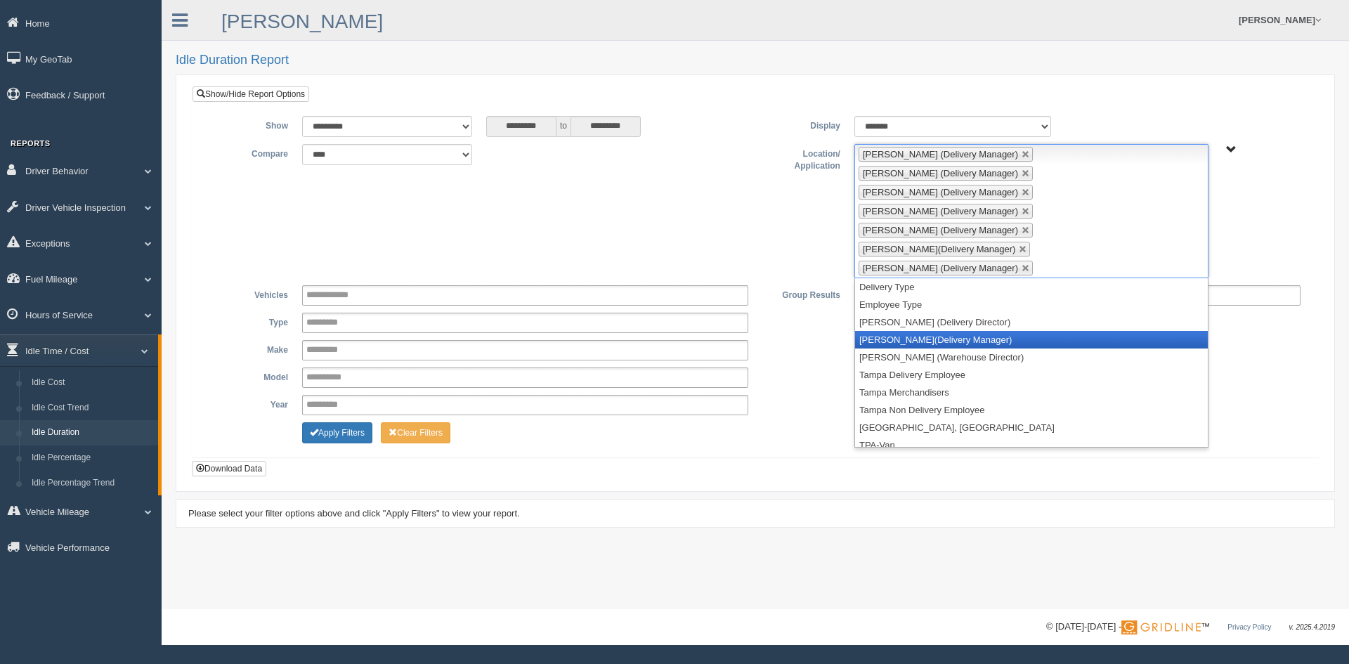
click at [904, 331] on li "[PERSON_NAME](Delivery Manager)" at bounding box center [1031, 340] width 353 height 18
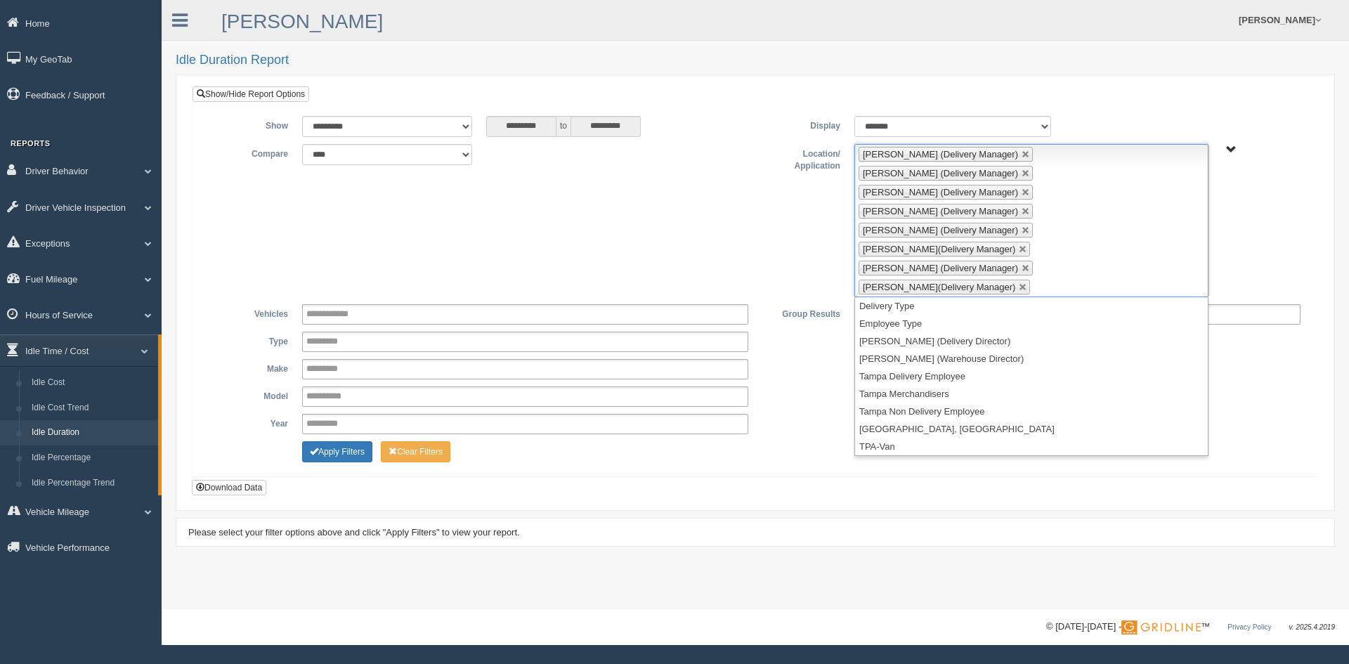
drag, startPoint x: 809, startPoint y: 375, endPoint x: 872, endPoint y: 238, distance: 150.9
click at [809, 441] on div "Apply Filters Clear Filters" at bounding box center [755, 449] width 1104 height 17
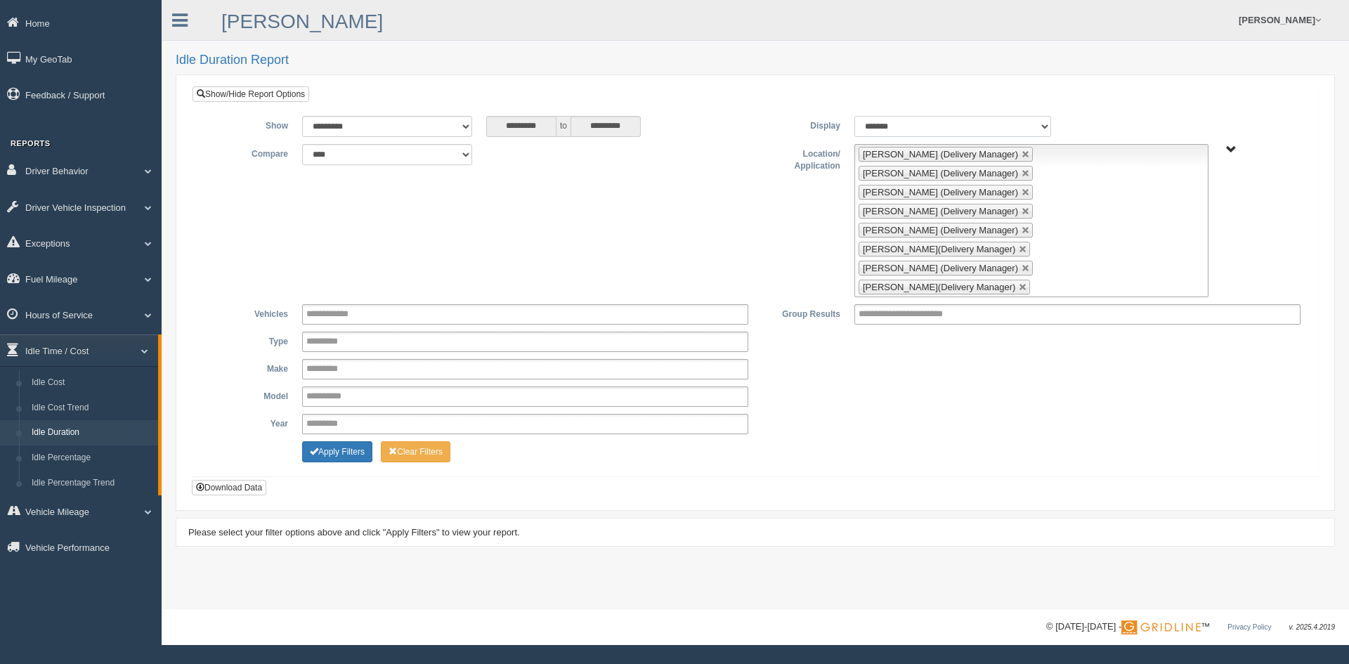
click at [1032, 123] on select "******* ******" at bounding box center [952, 126] width 197 height 21
select select "**"
click at [854, 116] on select "******* ******" at bounding box center [952, 126] width 197 height 21
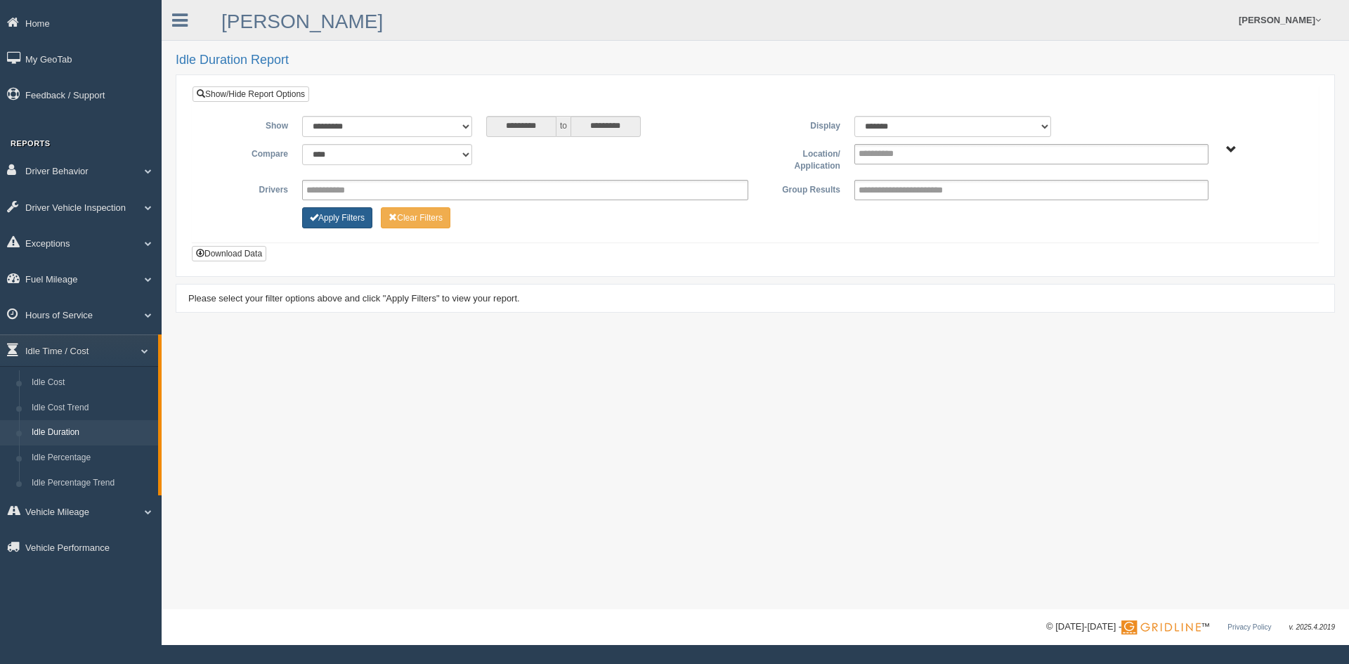
click at [339, 223] on button "Apply Filters" at bounding box center [337, 217] width 70 height 21
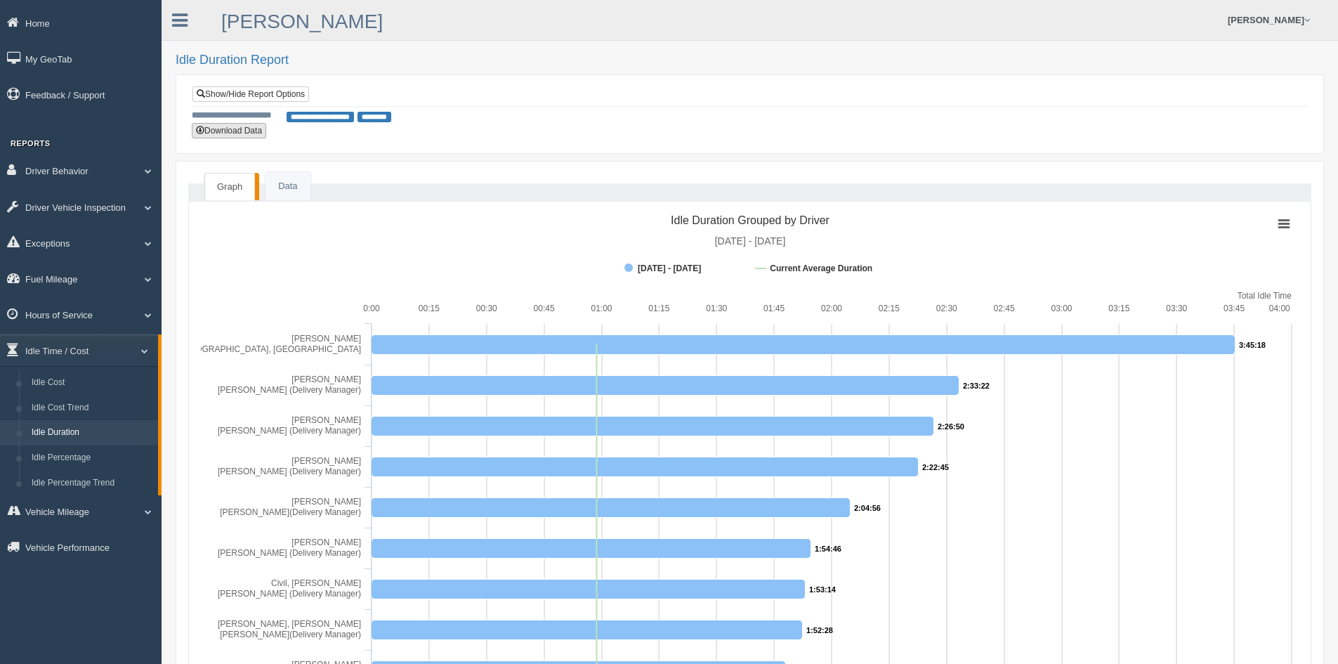
click at [249, 133] on button "Download Data" at bounding box center [229, 130] width 74 height 15
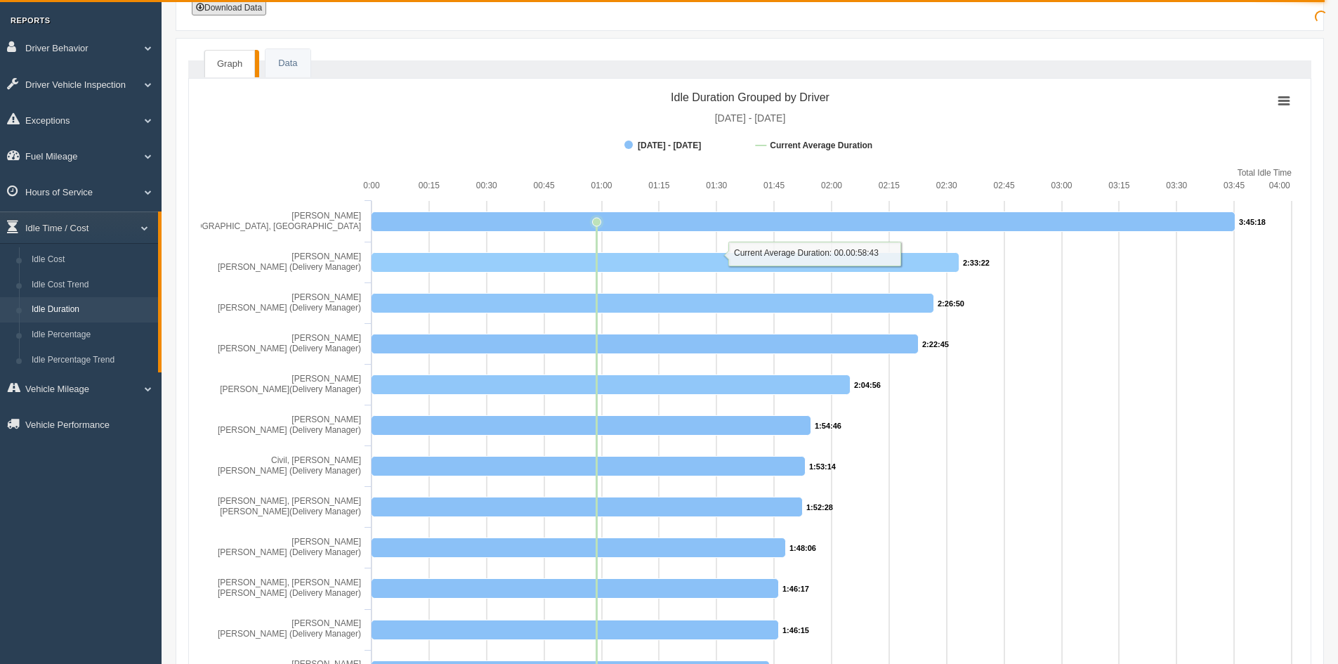
scroll to position [141, 0]
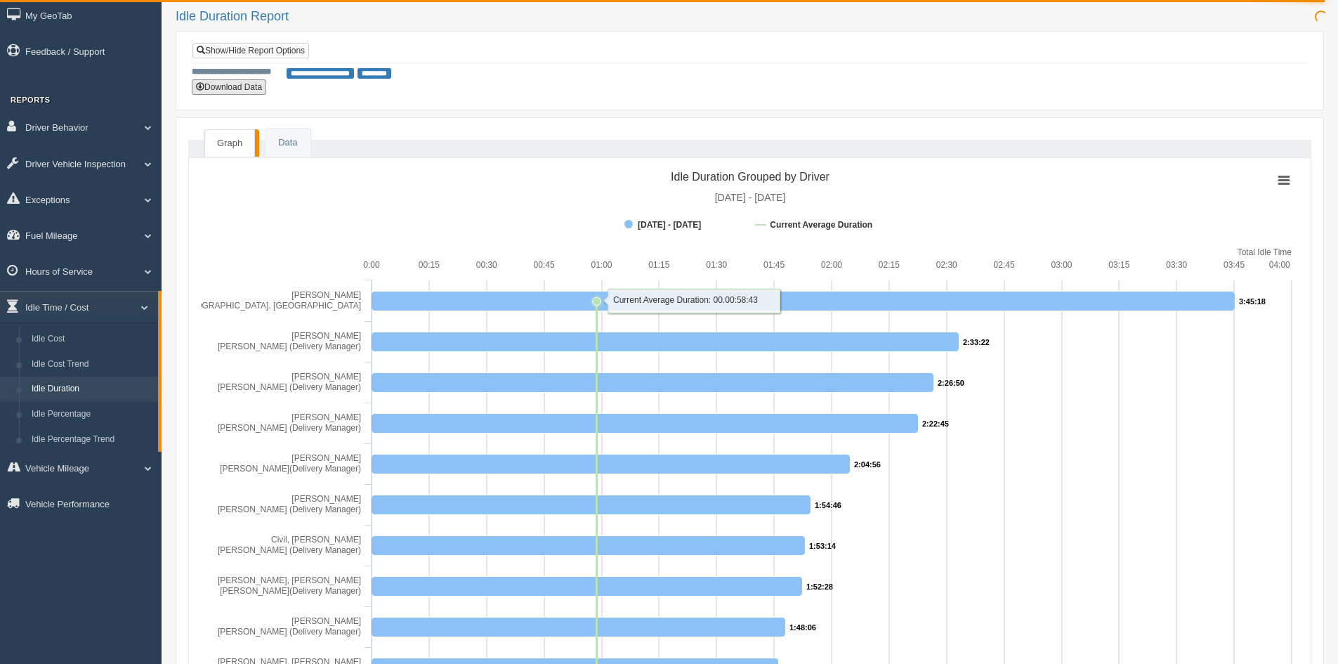
scroll to position [0, 0]
